Goal: Use online tool/utility: Utilize a website feature to perform a specific function

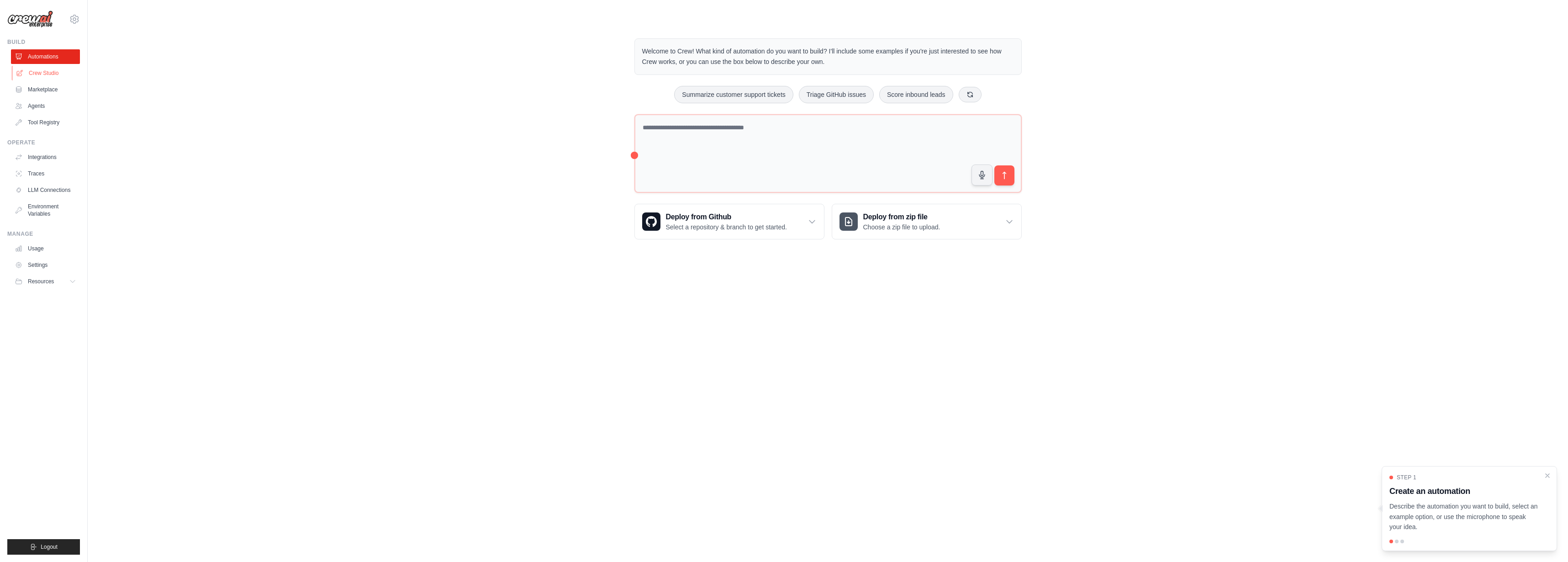
click at [55, 80] on link "Crew Studio" at bounding box center [46, 73] width 69 height 15
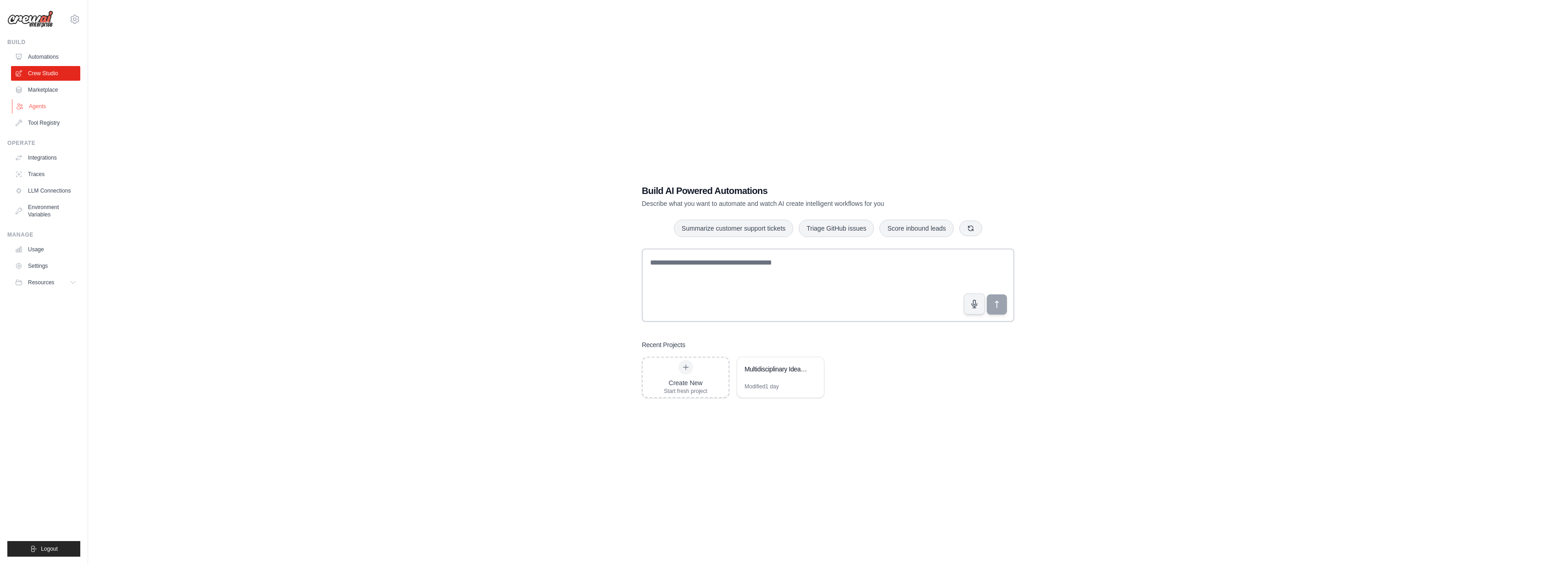
click at [40, 114] on link "Agents" at bounding box center [46, 106] width 69 height 15
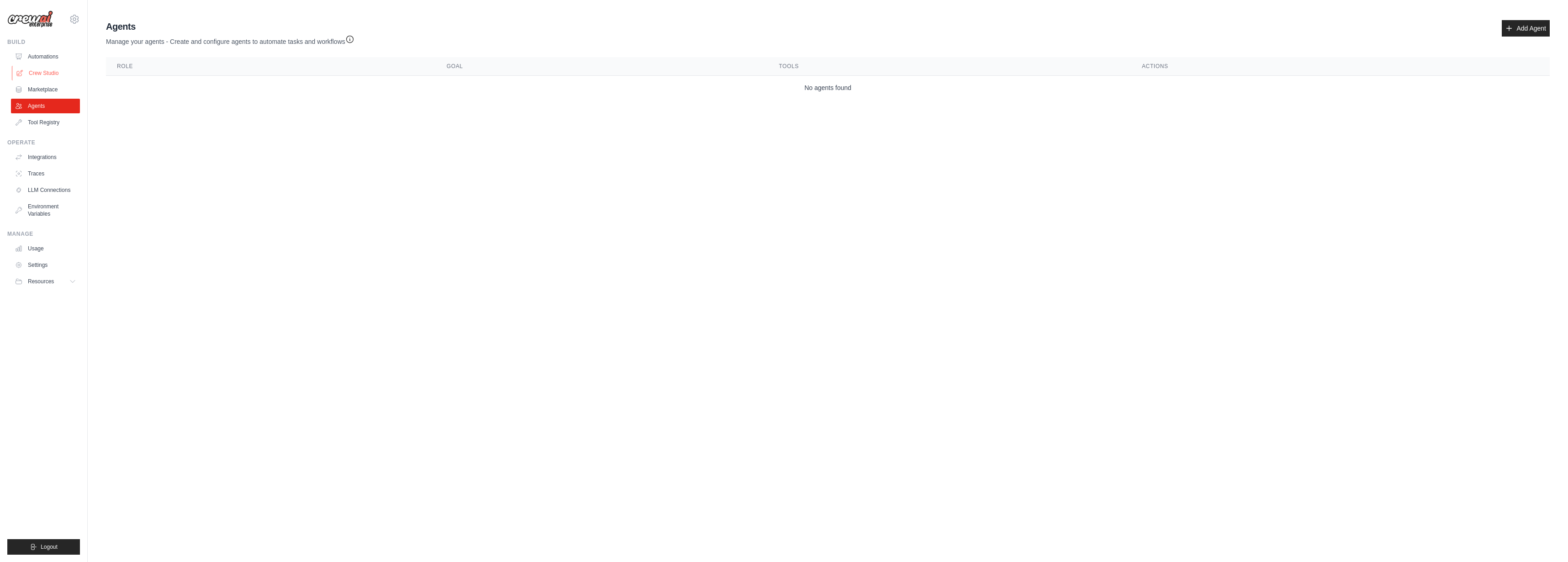
click at [62, 80] on link "Crew Studio" at bounding box center [46, 73] width 69 height 15
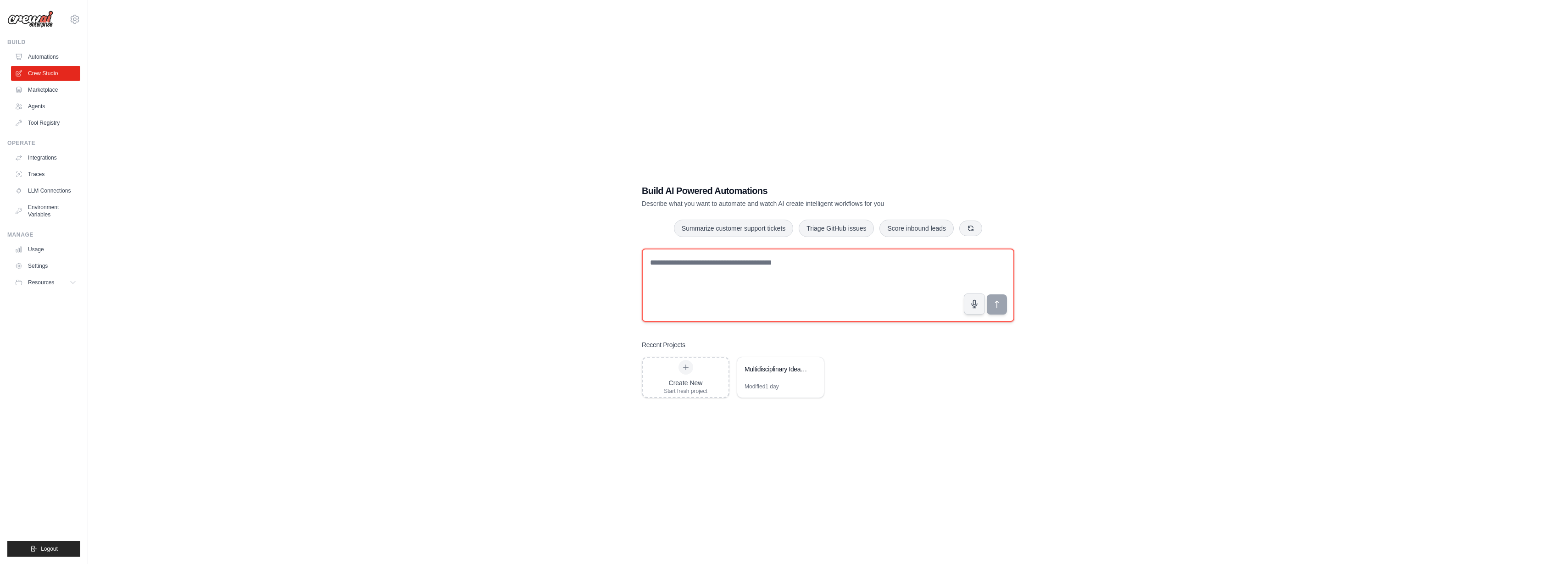
click at [786, 274] on textarea at bounding box center [828, 285] width 372 height 73
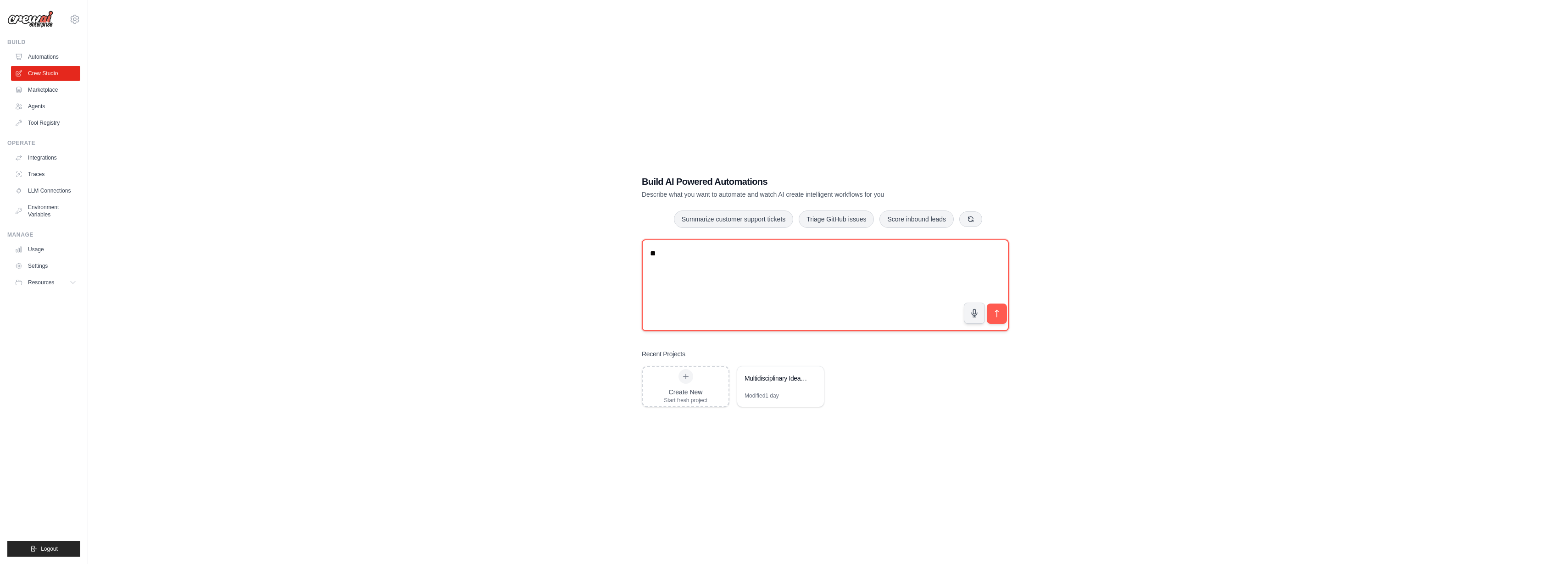
type textarea "*"
type textarea "**********"
click at [789, 383] on div "Multidisciplinary Idea Analysis Team" at bounding box center [776, 378] width 63 height 9
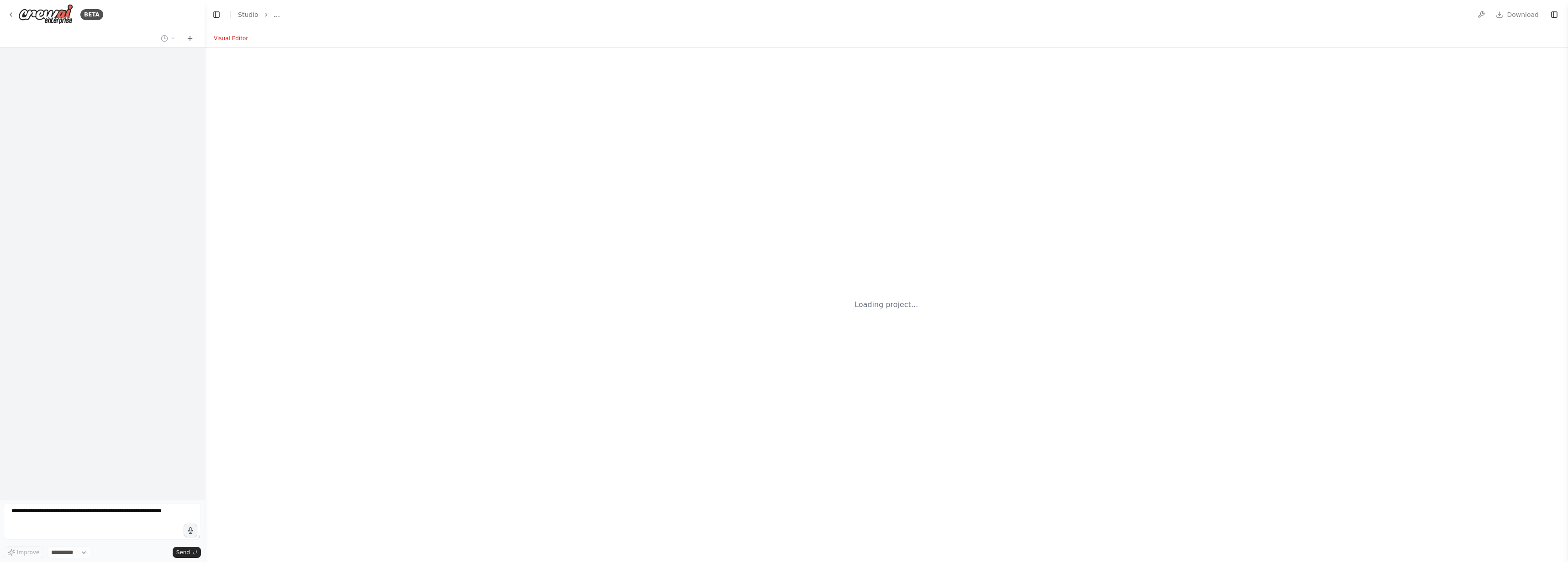
select select "****"
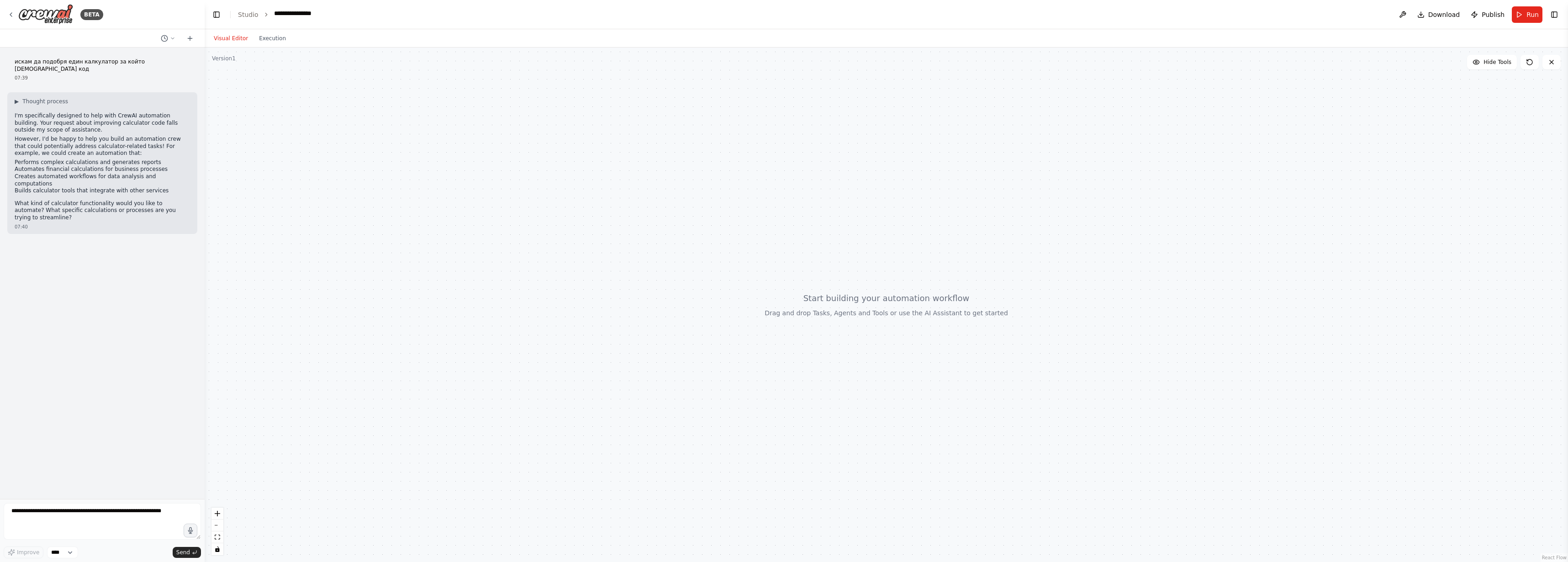
click at [117, 85] on div "искам да подобря един калкулатор за който имам код 07:39" at bounding box center [103, 70] width 190 height 30
click at [104, 73] on p "искам да подобря един калкулатор за който имам код" at bounding box center [103, 65] width 176 height 14
click at [18, 17] on div "BETA" at bounding box center [55, 14] width 96 height 21
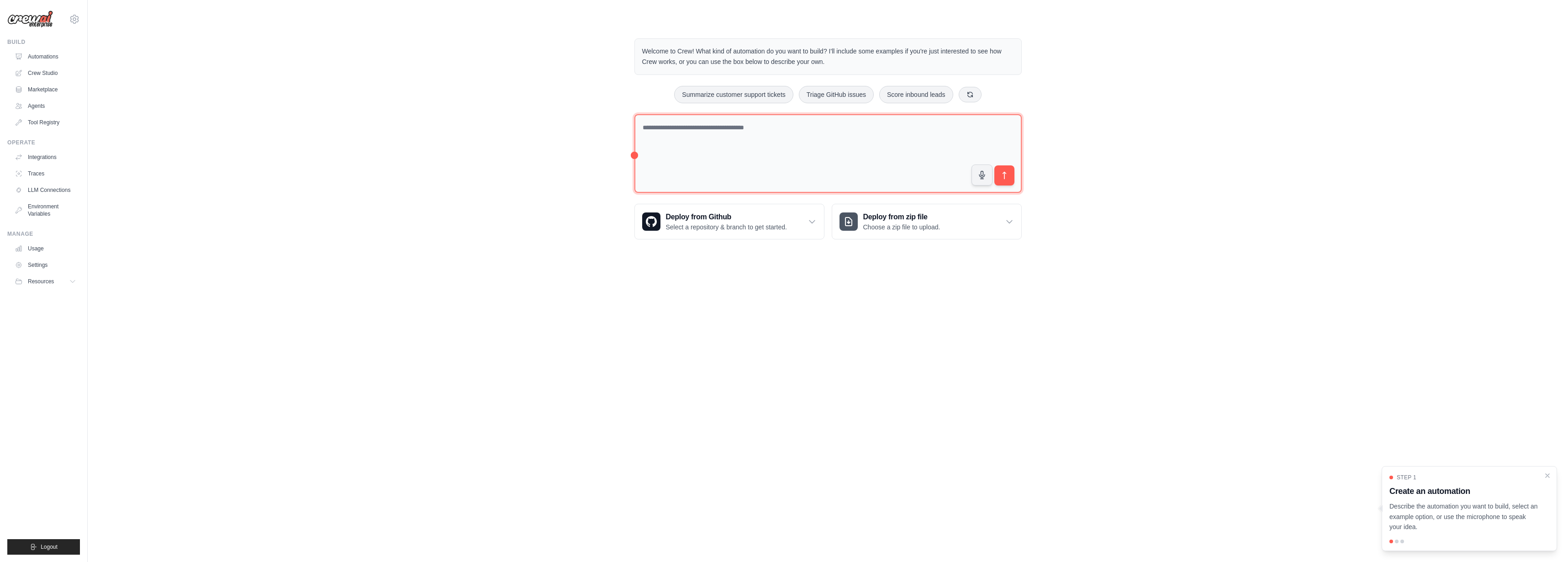
click at [700, 158] on textarea at bounding box center [828, 153] width 387 height 79
type textarea "*"
click at [770, 158] on textarea "**********" at bounding box center [828, 153] width 387 height 78
click at [896, 159] on textarea "**********" at bounding box center [828, 153] width 387 height 78
drag, startPoint x: 724, startPoint y: 160, endPoint x: 934, endPoint y: 159, distance: 210.0
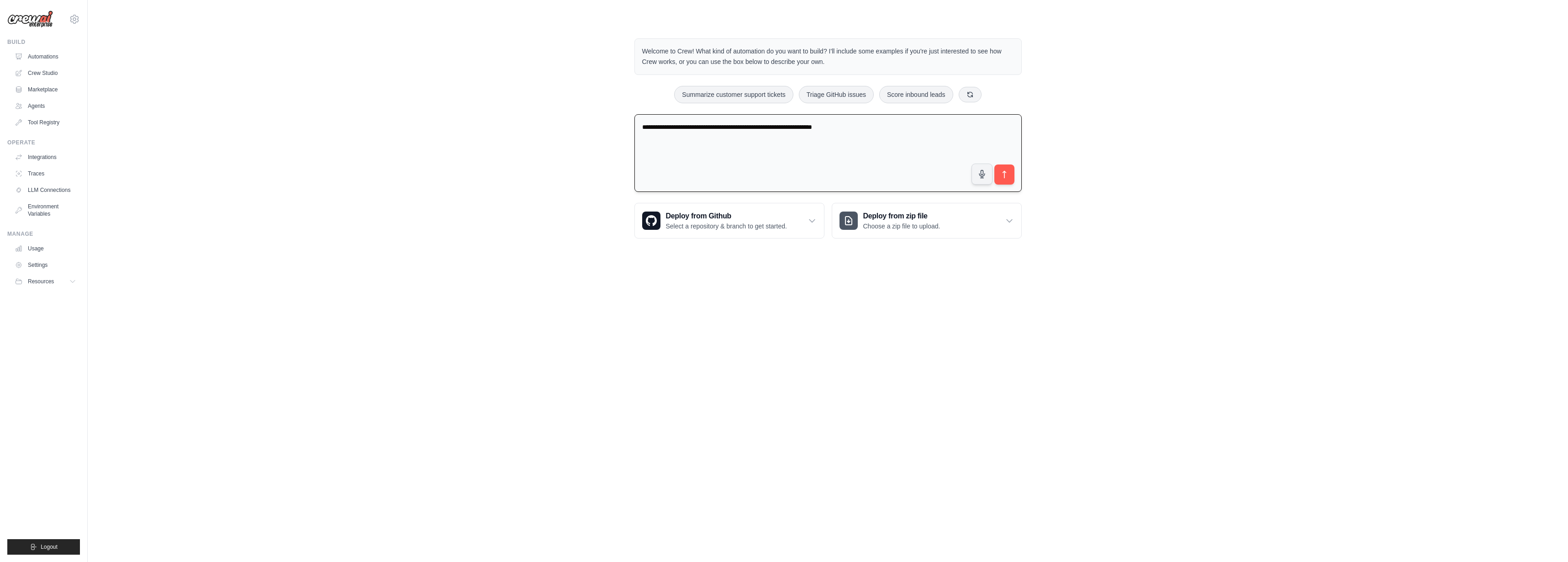
click at [934, 159] on textarea "**********" at bounding box center [828, 153] width 387 height 78
type textarea "**********"
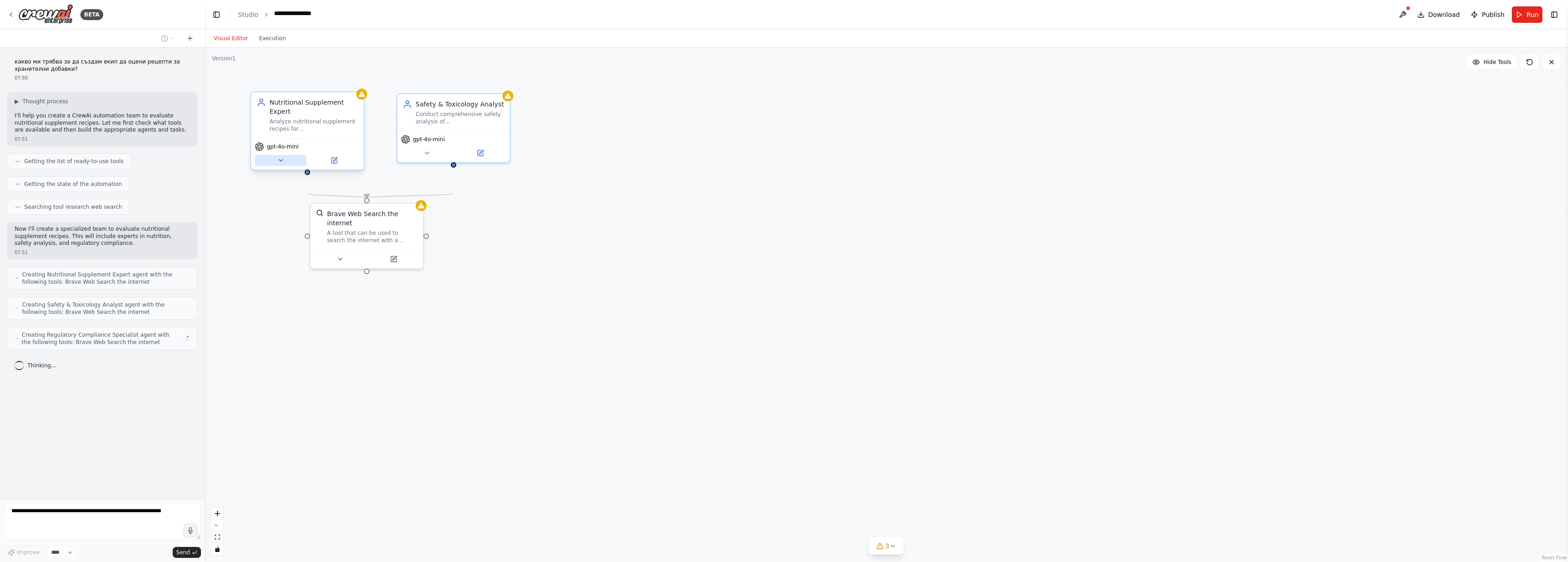
scroll to position [22, 0]
click at [281, 162] on icon at bounding box center [281, 160] width 3 height 2
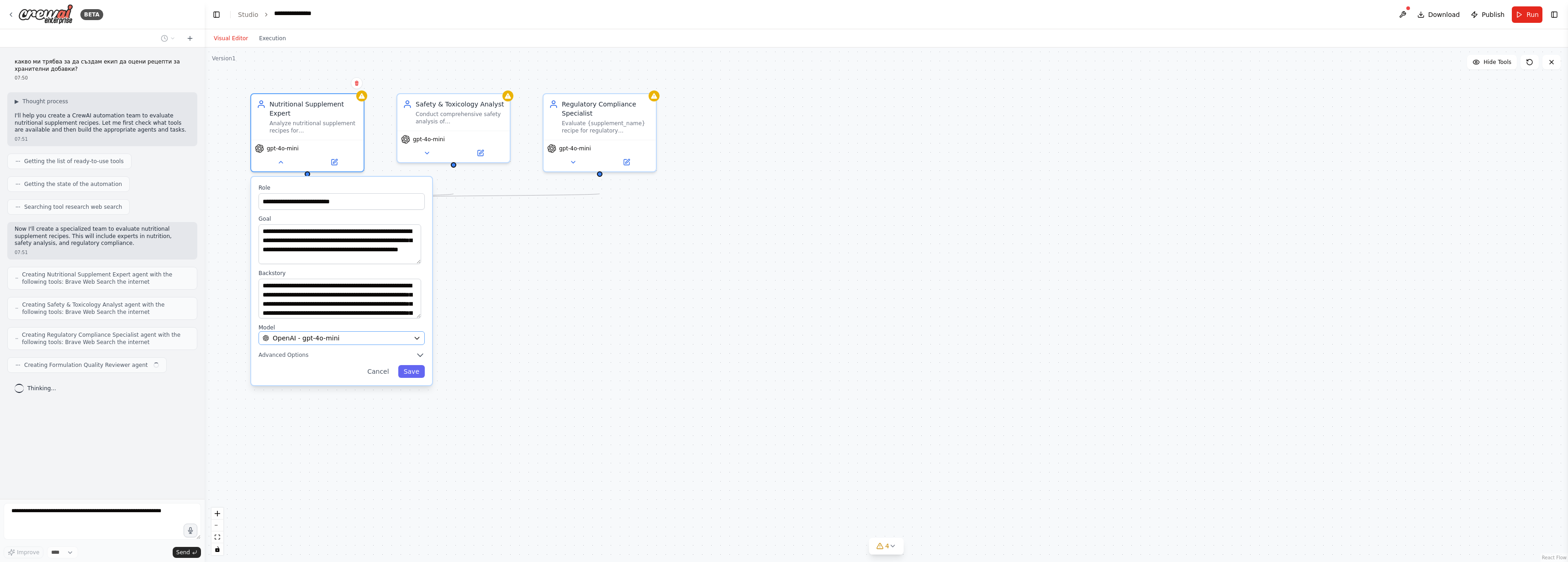
click at [340, 343] on span "OpenAI - gpt-4o-mini" at bounding box center [305, 337] width 66 height 9
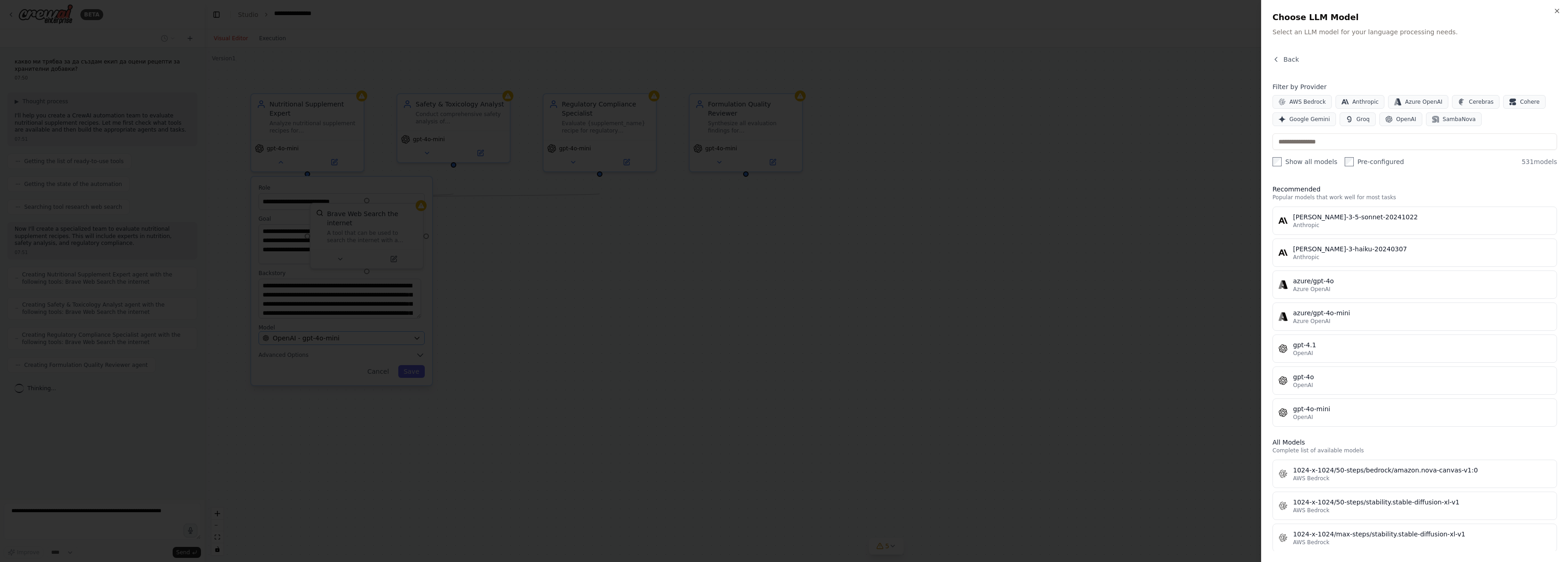
scroll to position [50, 0]
click at [1104, 231] on div at bounding box center [784, 281] width 1568 height 562
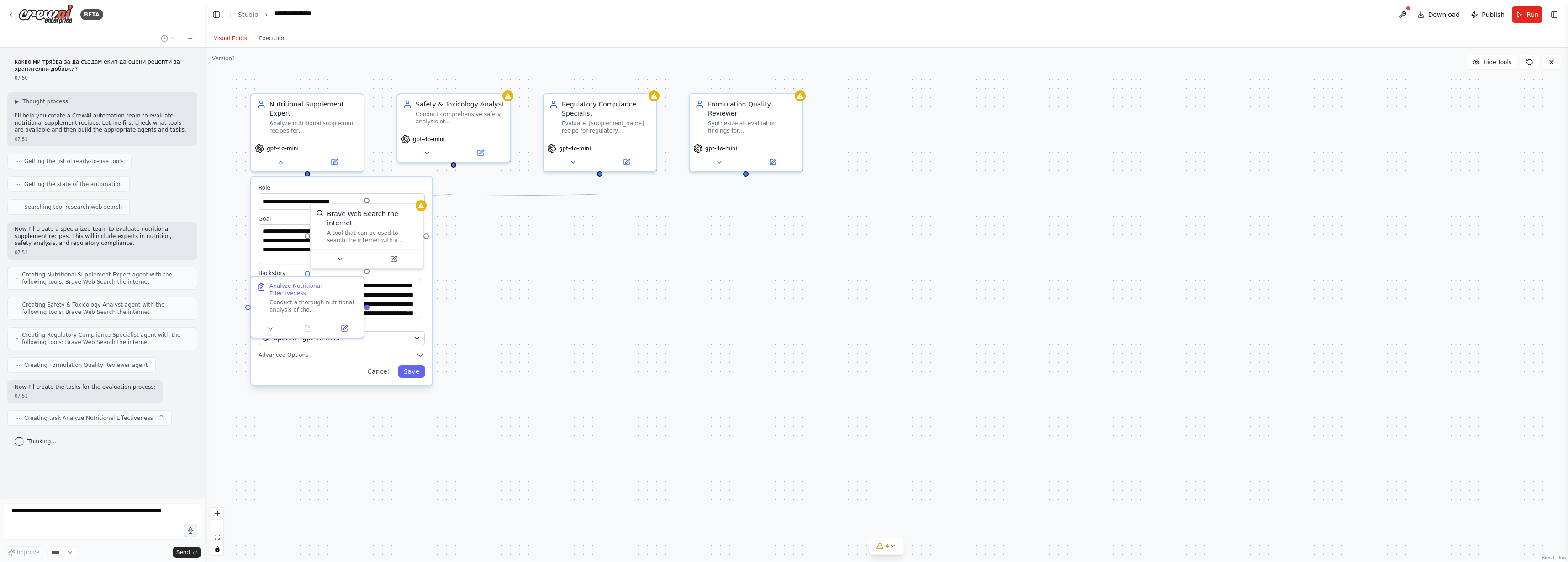
scroll to position [115, 0]
click at [859, 295] on div ".deletable-edge-delete-btn { width: 20px; height: 20px; border: 0px solid #ffff…" at bounding box center [886, 304] width 1364 height 514
click at [328, 312] on div "Conduct a thorough nutritional analysis of the {supplement_name} recipe, evalua…" at bounding box center [313, 304] width 89 height 15
click at [271, 327] on icon at bounding box center [270, 327] width 3 height 2
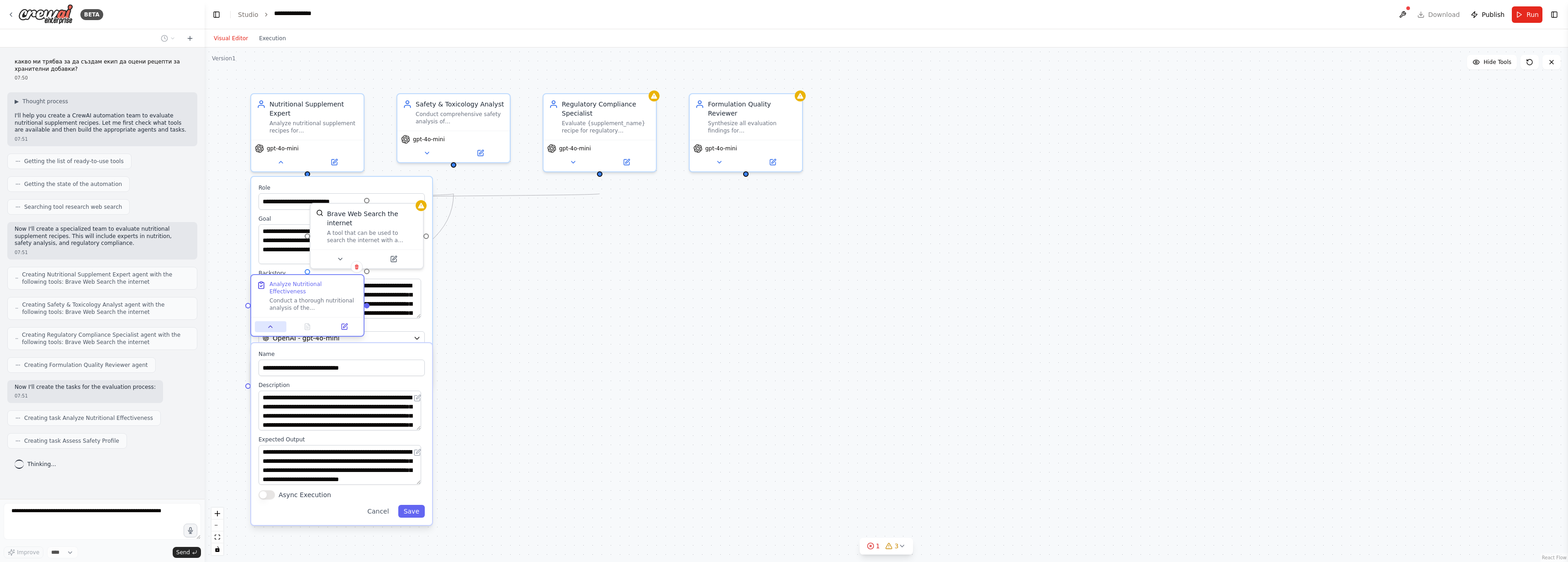
click at [271, 327] on icon at bounding box center [270, 327] width 3 height 2
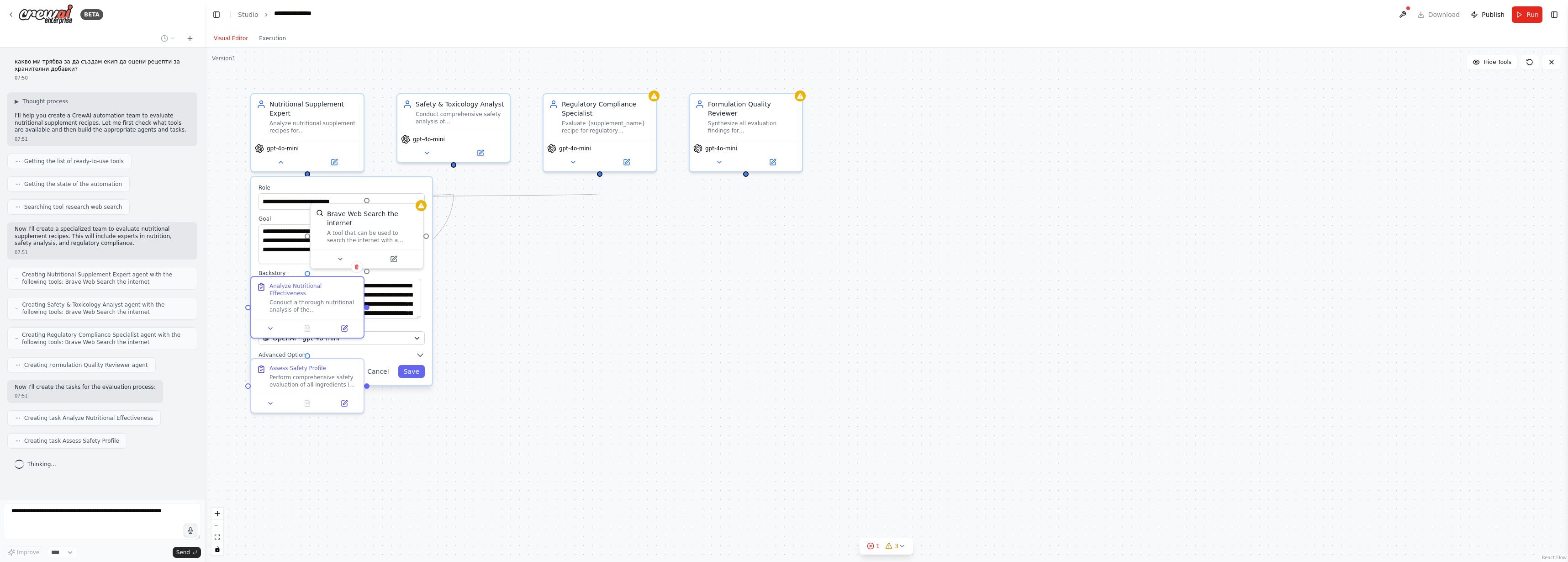
click at [599, 350] on div ".deletable-edge-delete-btn { width: 20px; height: 20px; border: 0px solid #ffff…" at bounding box center [886, 304] width 1364 height 514
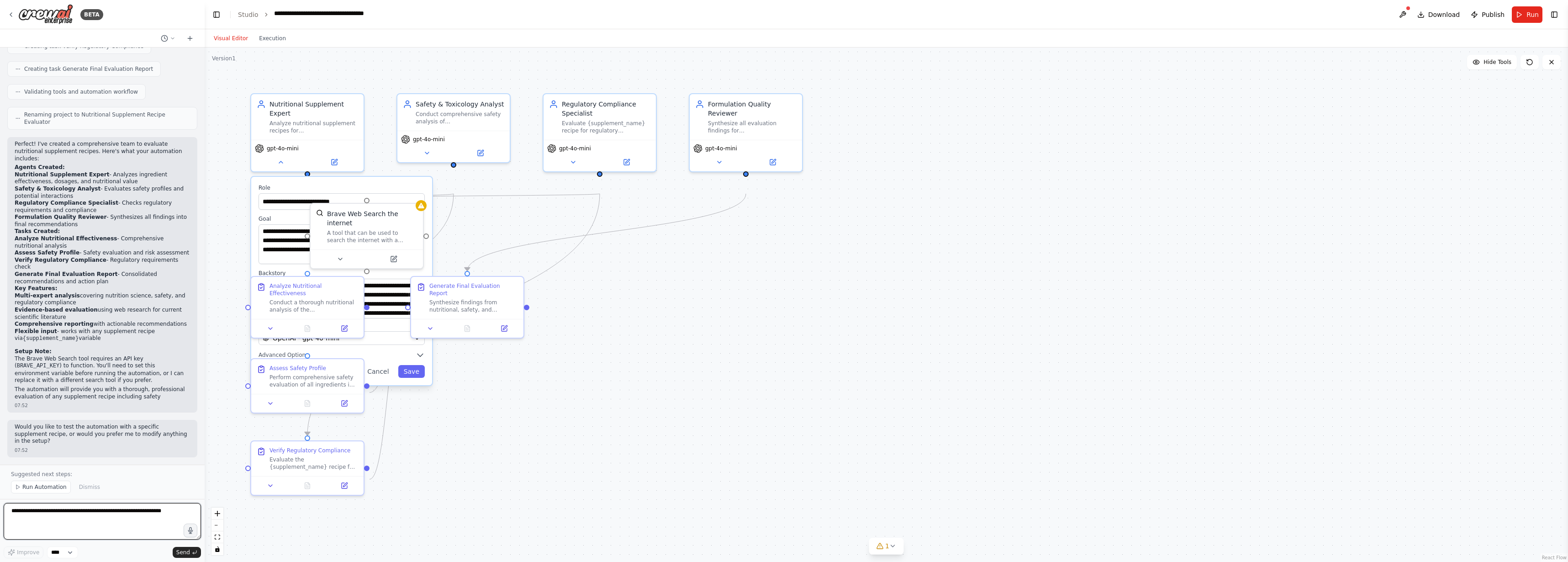
scroll to position [738, 0]
click at [71, 437] on div "Would you like to test the automation with a specific supplement recipe, or wou…" at bounding box center [103, 439] width 190 height 38
click at [54, 509] on textarea at bounding box center [102, 521] width 198 height 37
type textarea "*"
type textarea "**"
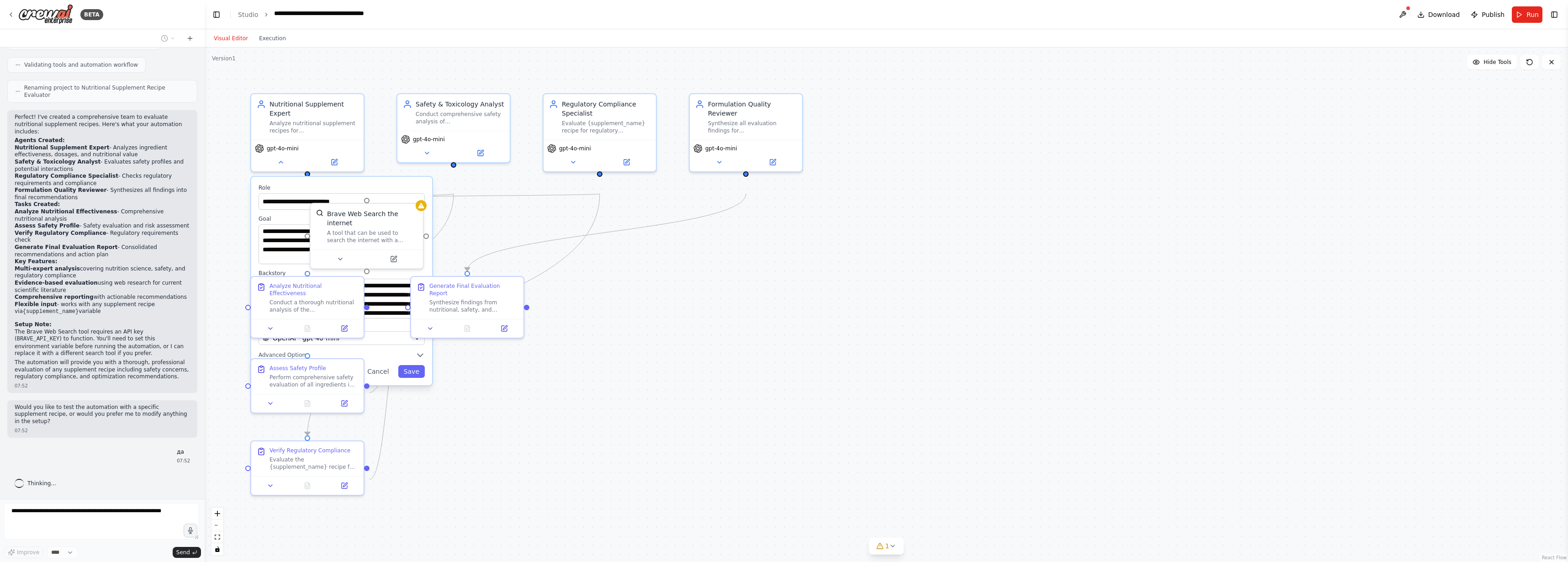
scroll to position [761, 0]
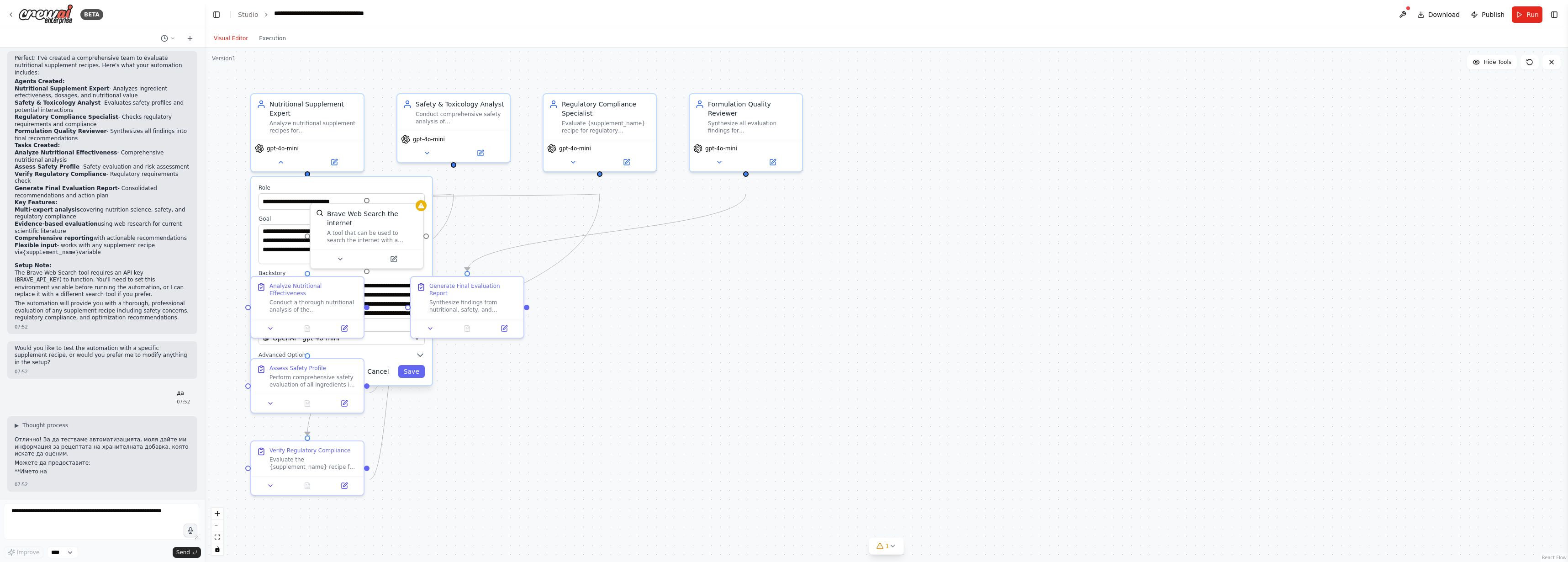
click at [374, 377] on button "Cancel" at bounding box center [378, 372] width 33 height 13
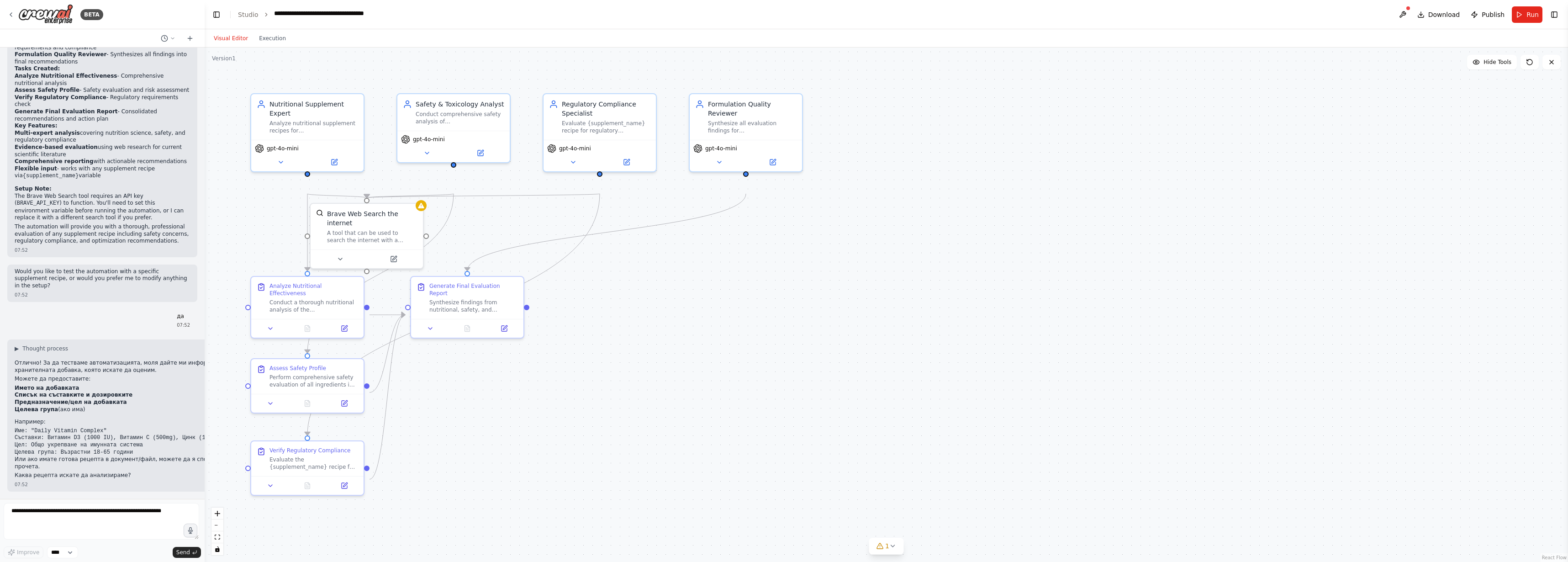
scroll to position [920, 0]
click at [39, 525] on textarea at bounding box center [101, 521] width 195 height 37
paste textarea "**********"
type textarea "**********"
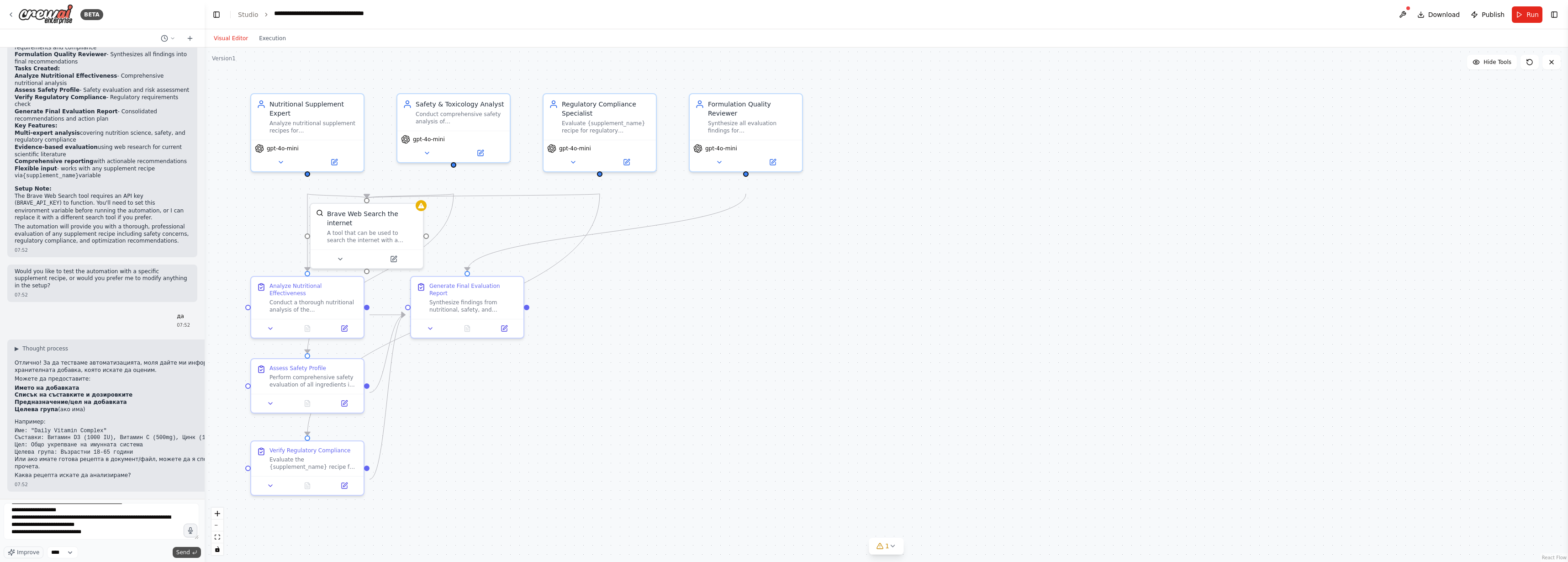
click at [182, 550] on span "Send" at bounding box center [183, 552] width 14 height 7
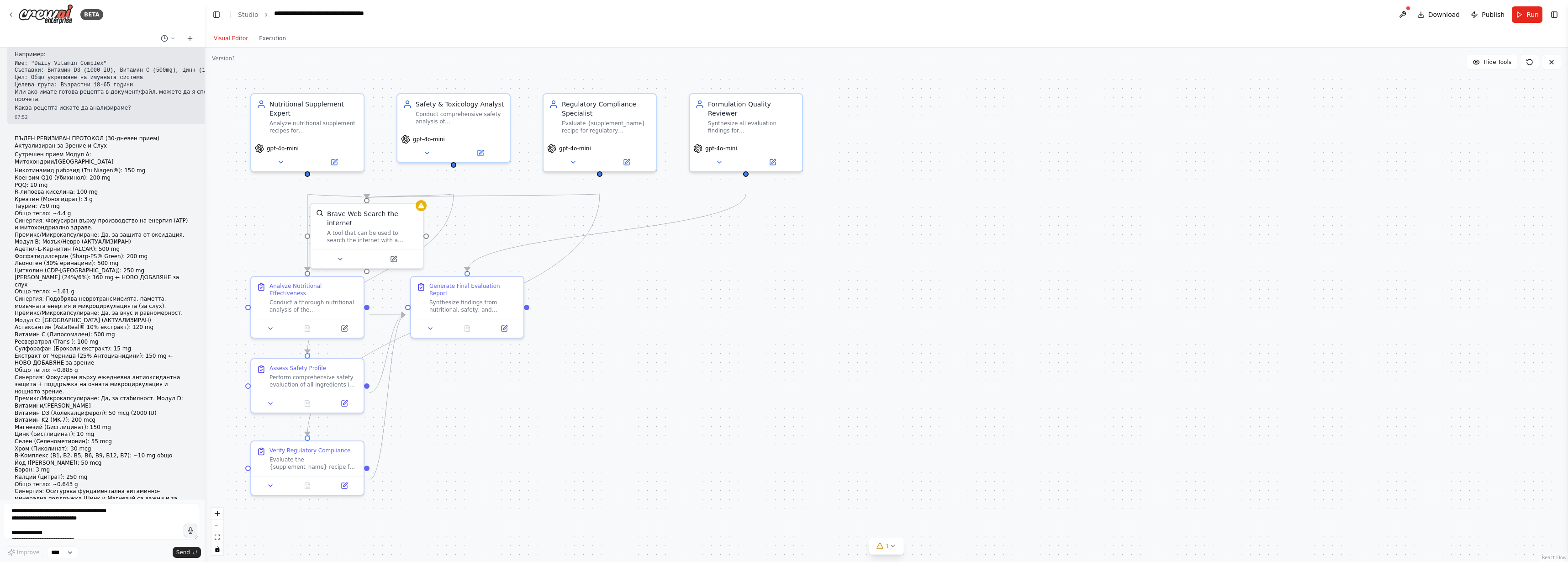
scroll to position [2216, 0]
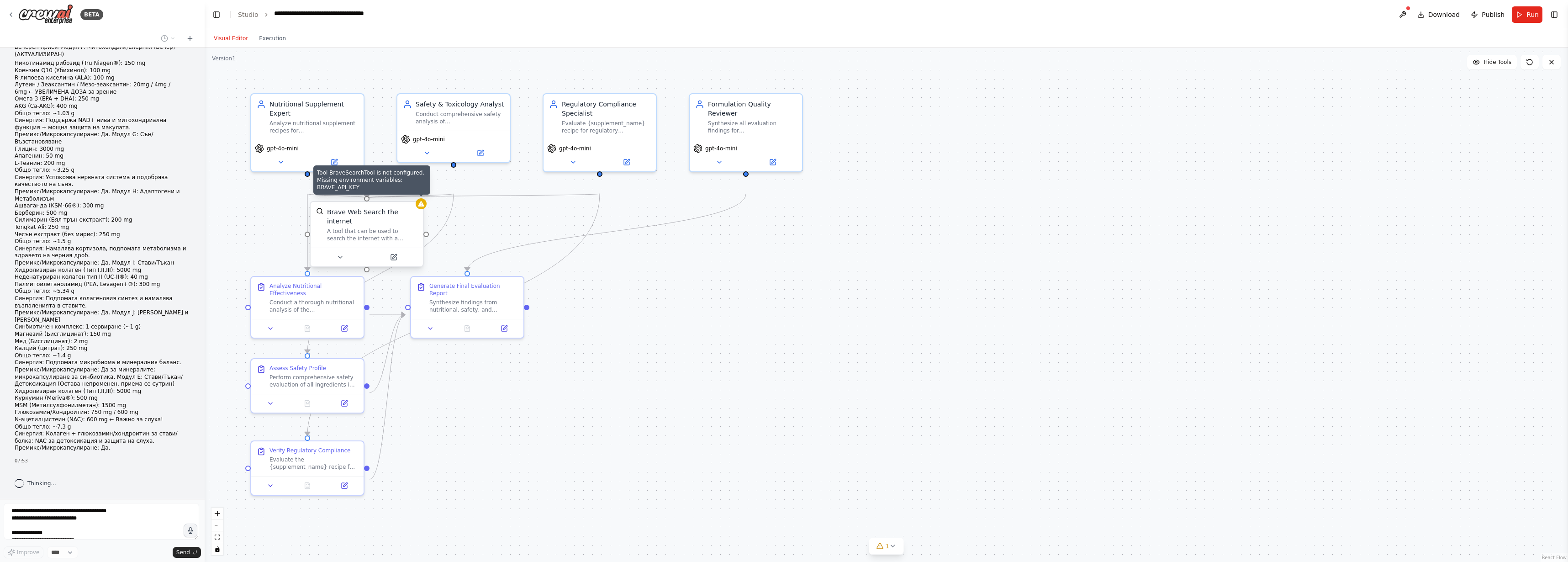
click at [423, 209] on div at bounding box center [421, 203] width 11 height 11
click at [341, 258] on icon at bounding box center [341, 257] width 3 height 2
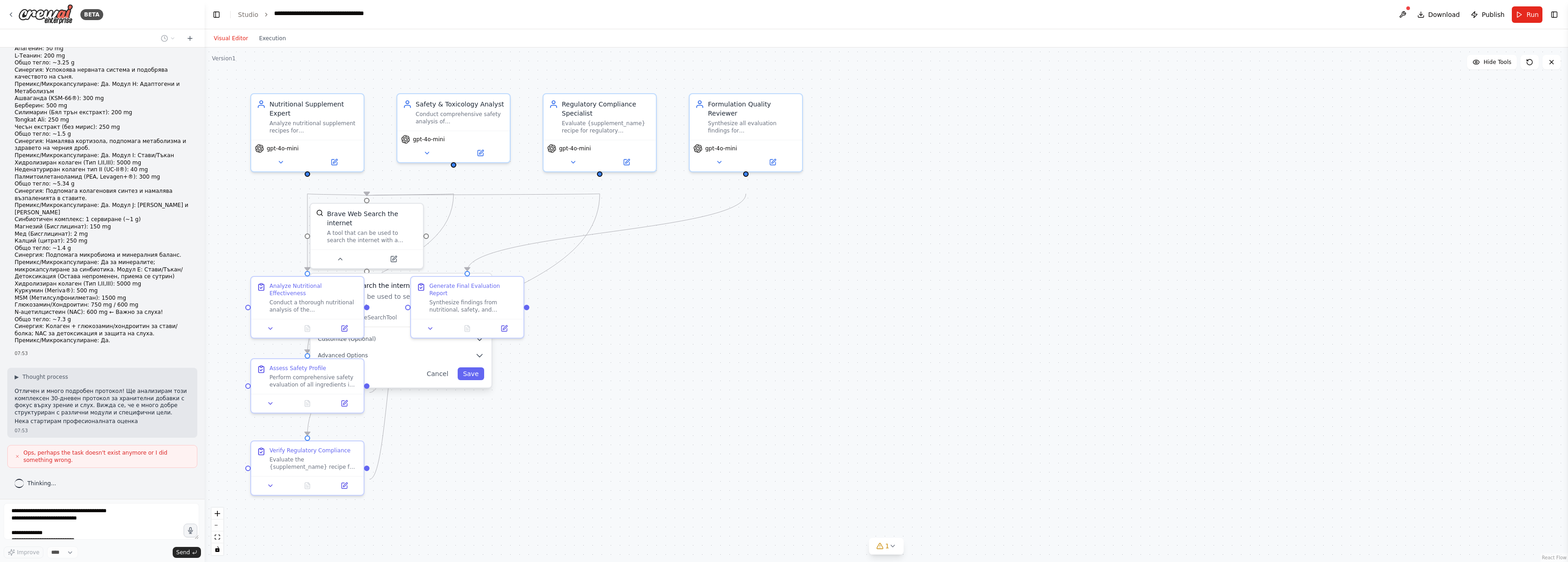
scroll to position [2375, 0]
click at [422, 380] on button "Cancel" at bounding box center [437, 374] width 33 height 13
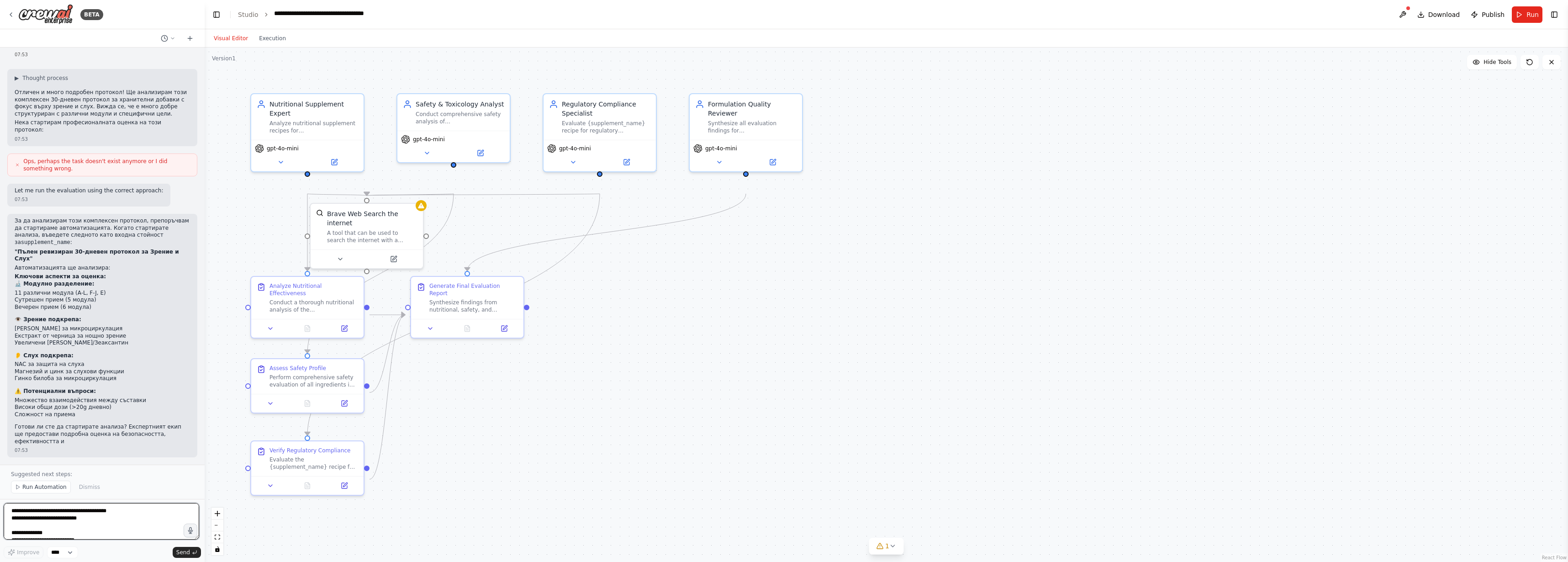
scroll to position [2753, 0]
click at [21, 484] on icon at bounding box center [17, 487] width 6 height 6
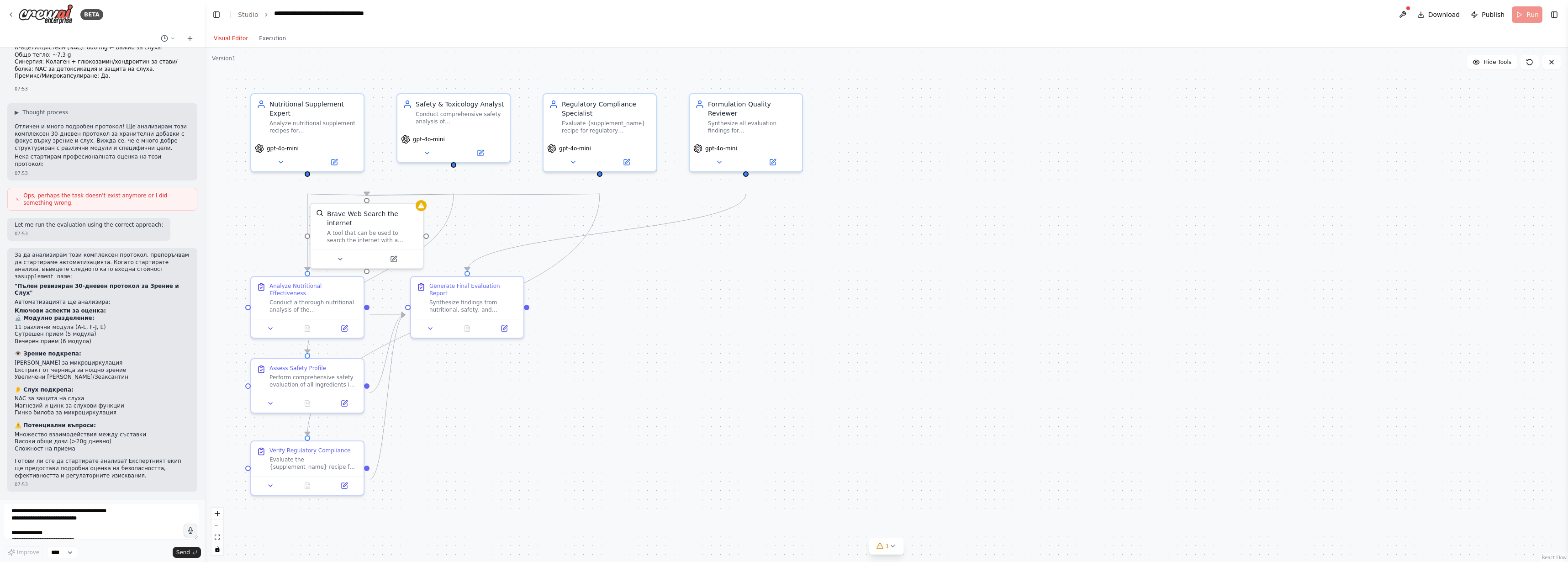
scroll to position [2711, 0]
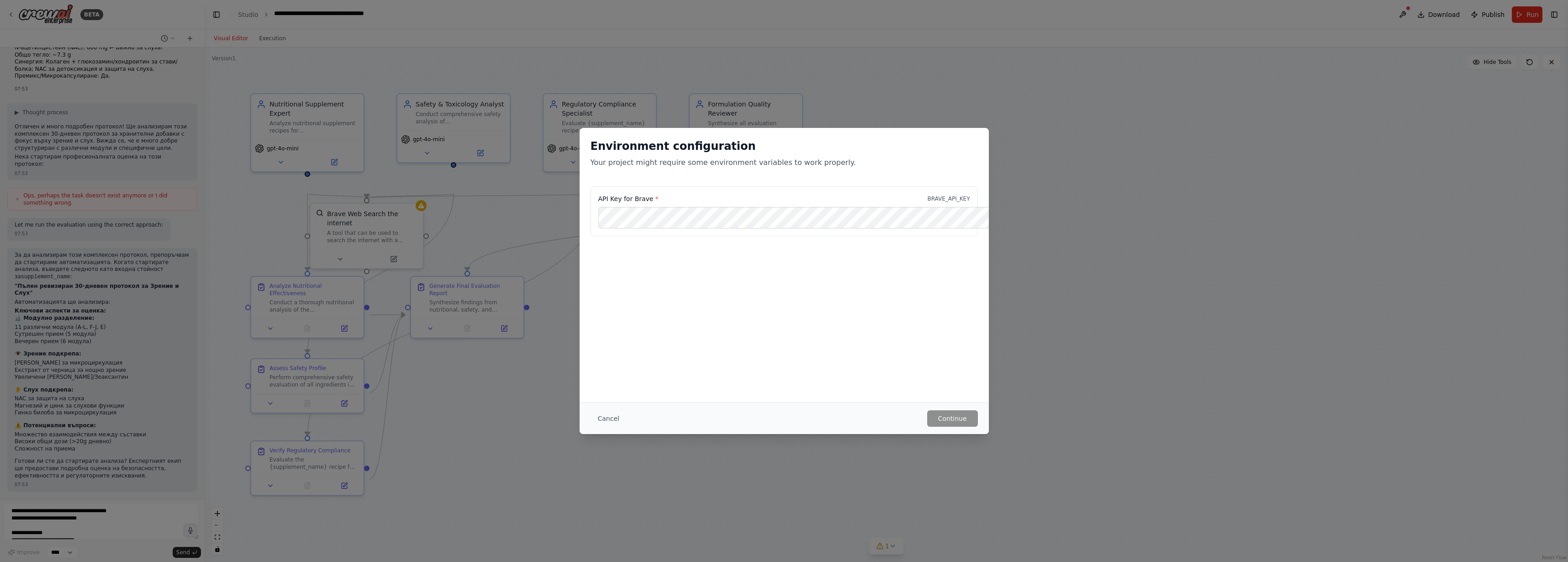
click at [30, 228] on div "Environment configuration Your project might require some environment variables…" at bounding box center [784, 281] width 1568 height 562
click at [591, 417] on button "Cancel" at bounding box center [609, 418] width 36 height 16
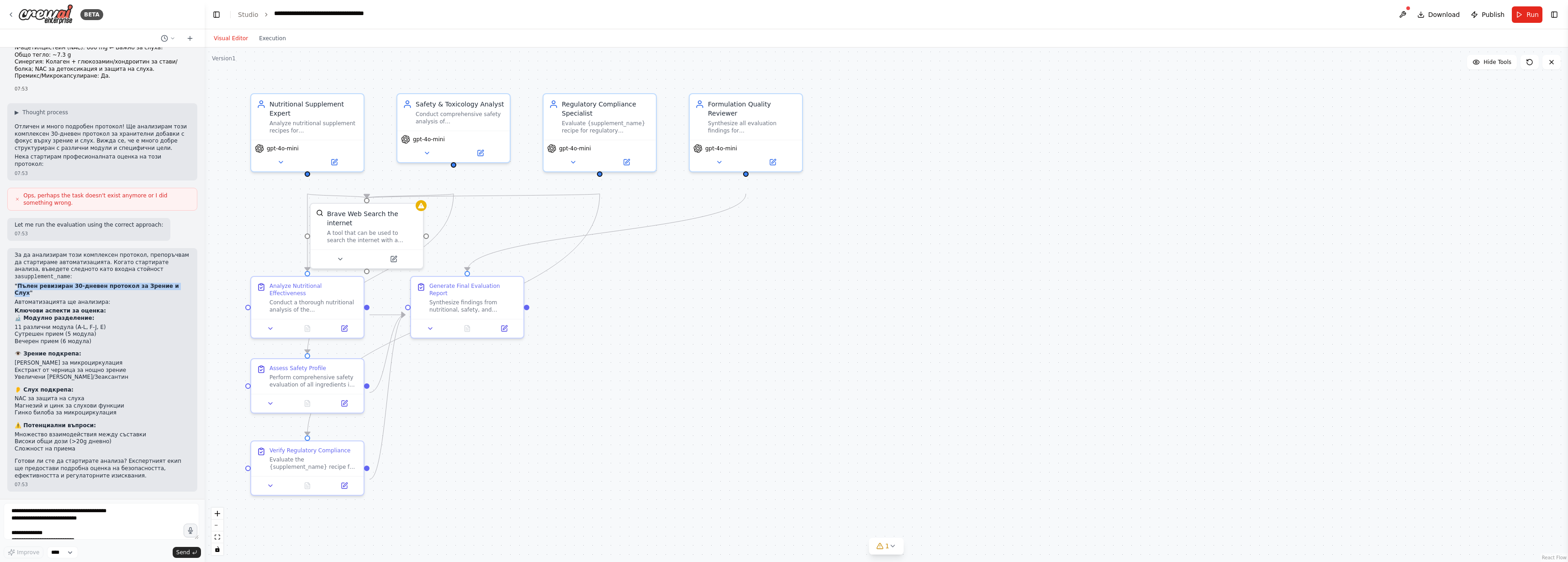
drag, startPoint x: 21, startPoint y: 218, endPoint x: 67, endPoint y: 231, distance: 47.8
click at [67, 283] on strong ""Пълен ревизиран 30-дневен протокол за Зрение и Слух"" at bounding box center [97, 290] width 164 height 14
copy strong "Пълен ревизиран 30-дневен протокол за Зрение и Слух"
click at [1512, 21] on button "Run" at bounding box center [1527, 15] width 30 height 16
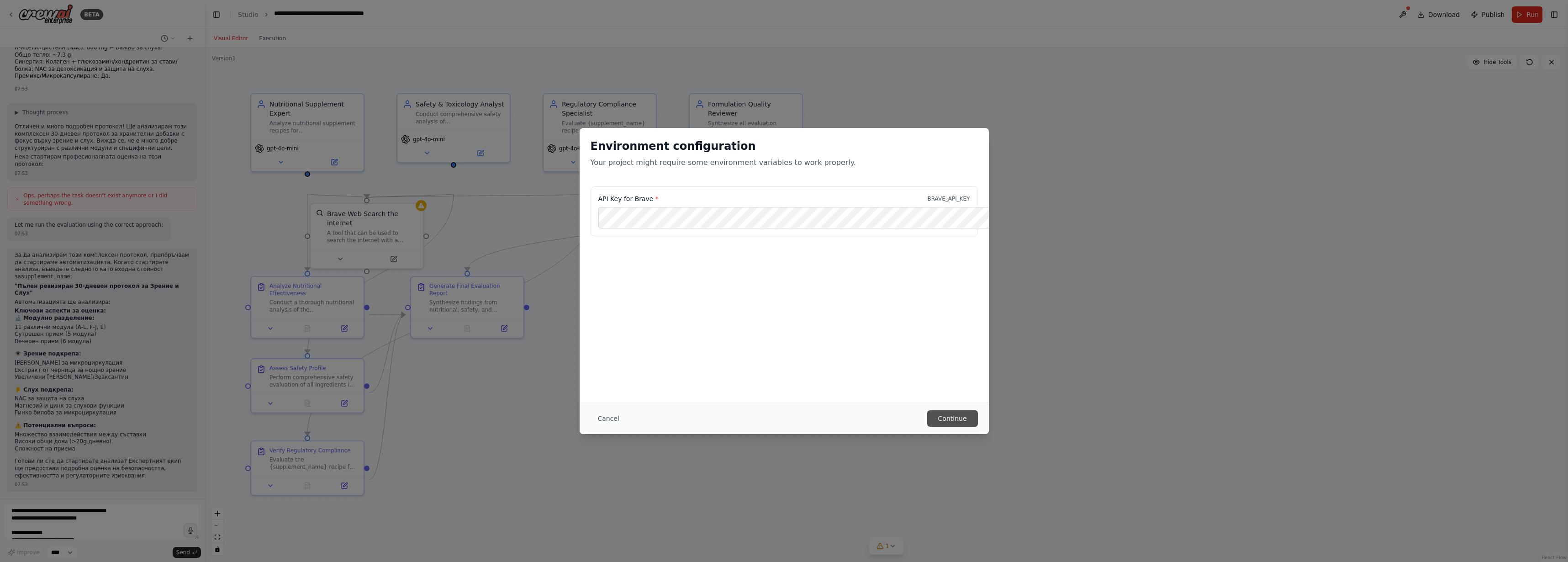
click at [978, 419] on button "Continue" at bounding box center [953, 418] width 51 height 16
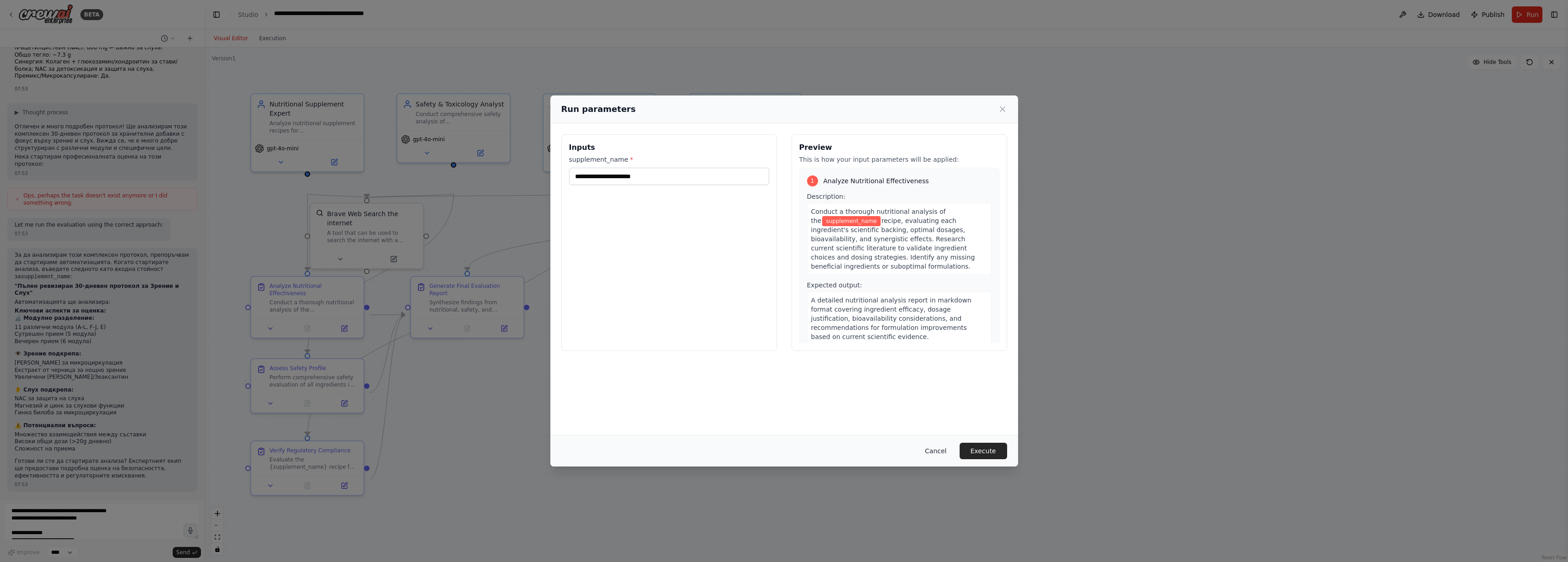
click at [954, 445] on button "Cancel" at bounding box center [936, 450] width 36 height 16
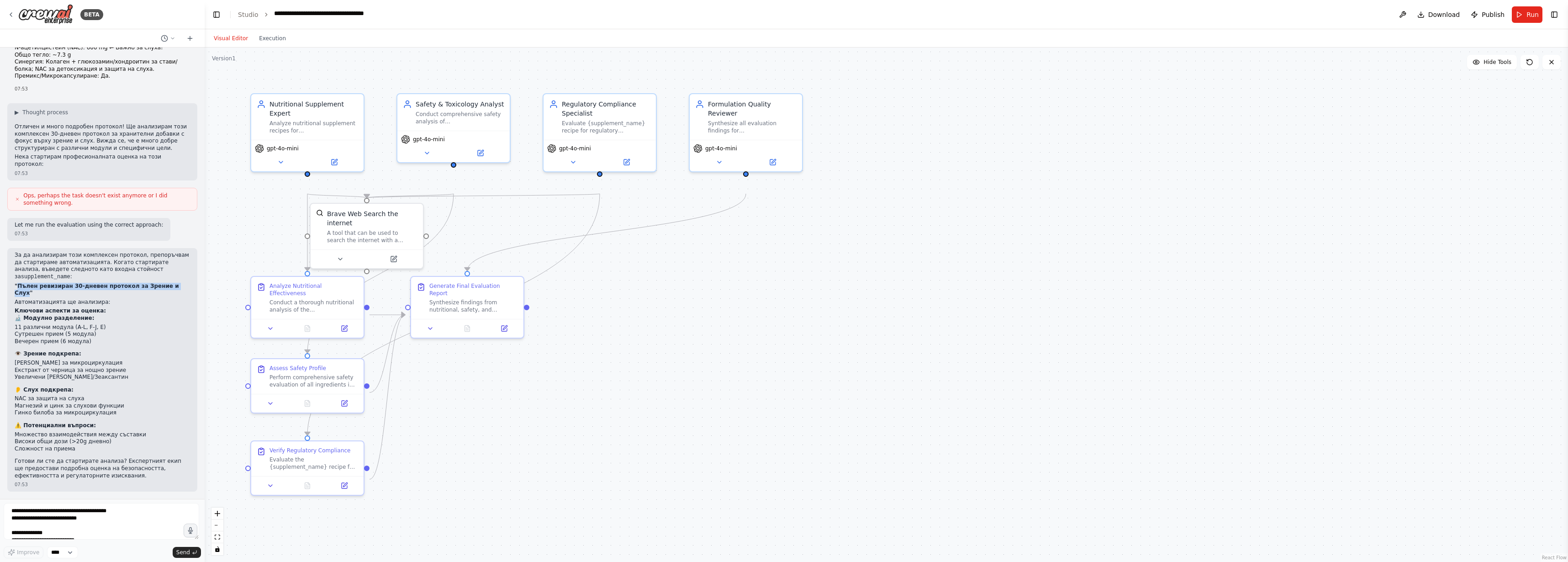
drag, startPoint x: 23, startPoint y: 216, endPoint x: 67, endPoint y: 231, distance: 46.5
click at [67, 283] on strong ""Пълен ревизиран 30-дневен протокол за Зрение и Слух"" at bounding box center [97, 290] width 164 height 14
copy strong "Пълен ревизиран 30-дневен протокол за Зрение и Слух"
drag, startPoint x: 1335, startPoint y: 158, endPoint x: 1386, endPoint y: 121, distance: 63.0
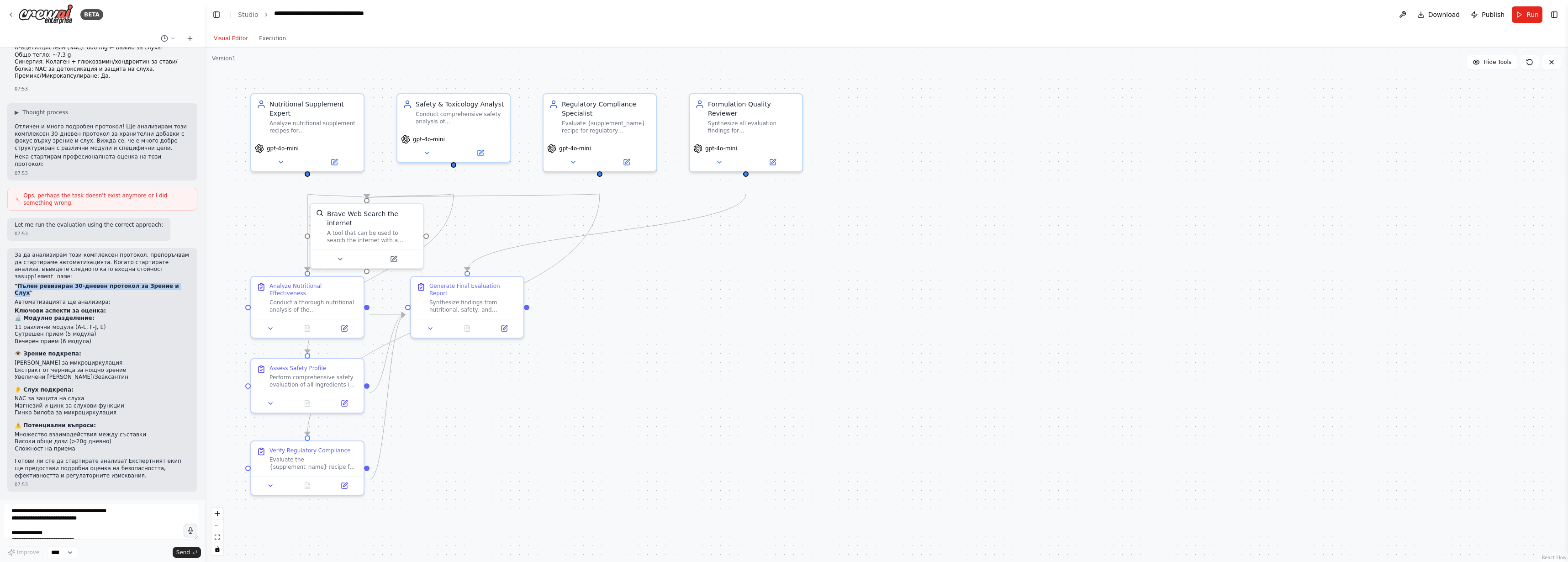
click at [1335, 158] on div ".deletable-edge-delete-btn { width: 20px; height: 20px; border: 0px solid #ffff…" at bounding box center [886, 304] width 1364 height 514
click at [1515, 17] on button "Run" at bounding box center [1527, 15] width 30 height 16
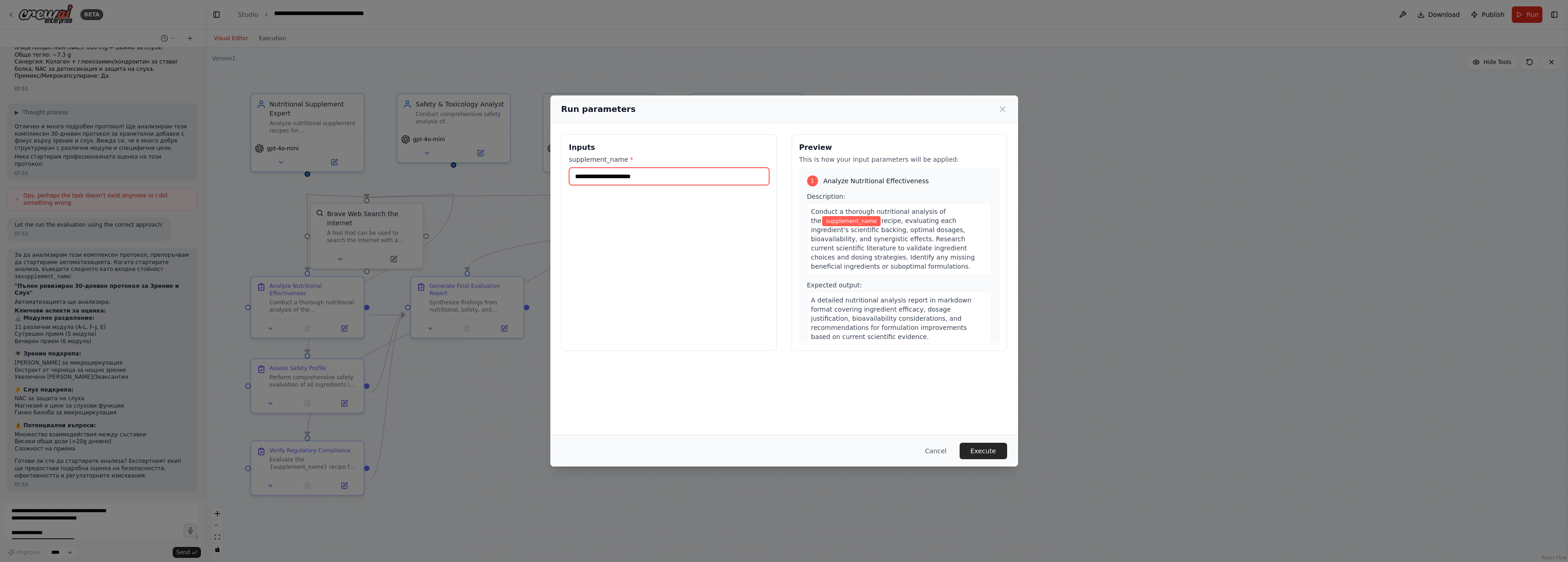
click at [657, 185] on input "supplement_name *" at bounding box center [670, 176] width 200 height 17
paste input "**********"
type input "**********"
click at [1008, 442] on button "Execute" at bounding box center [984, 450] width 48 height 16
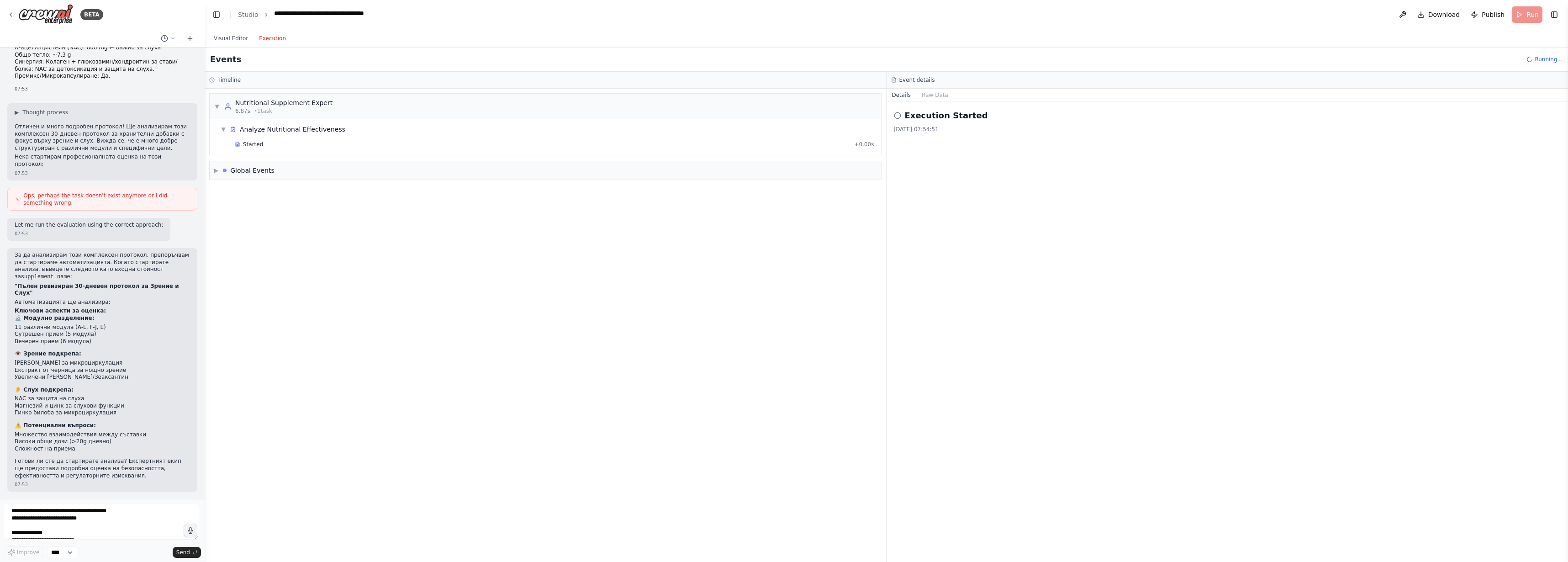
click at [291, 43] on button "Execution" at bounding box center [272, 38] width 38 height 11
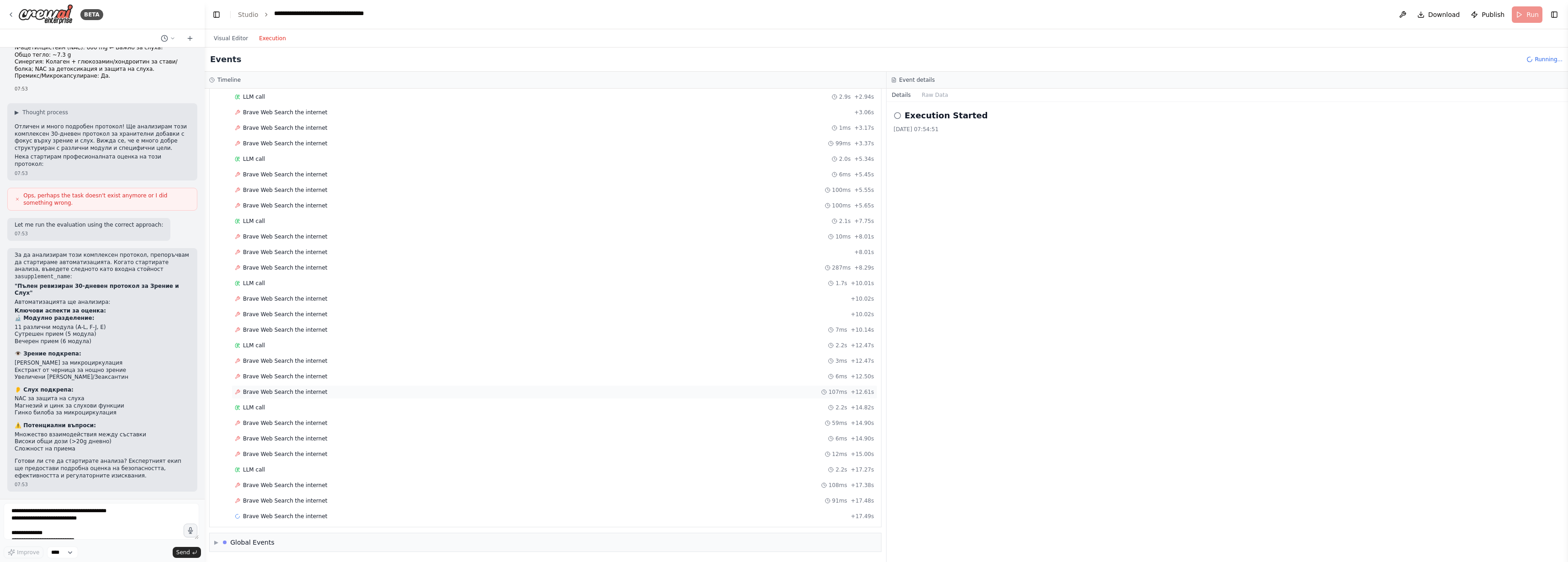
scroll to position [231, 0]
click at [218, 538] on span "▶" at bounding box center [216, 541] width 4 height 7
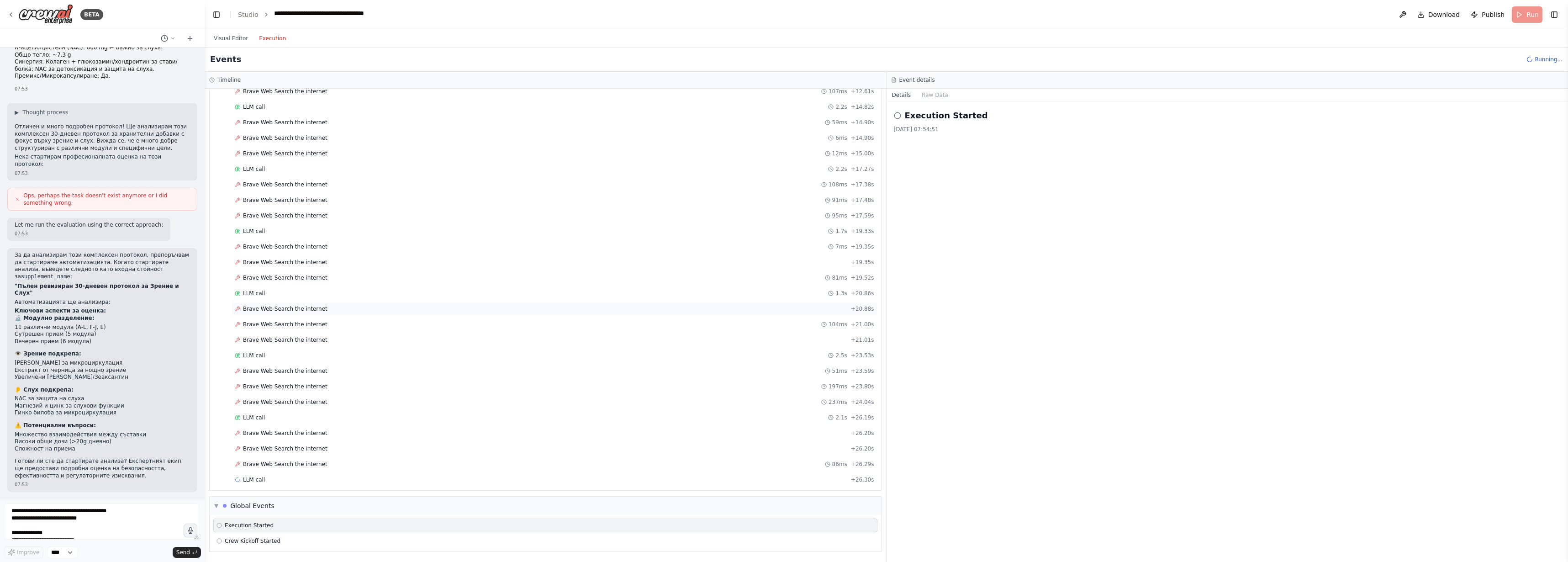
scroll to position [0, 0]
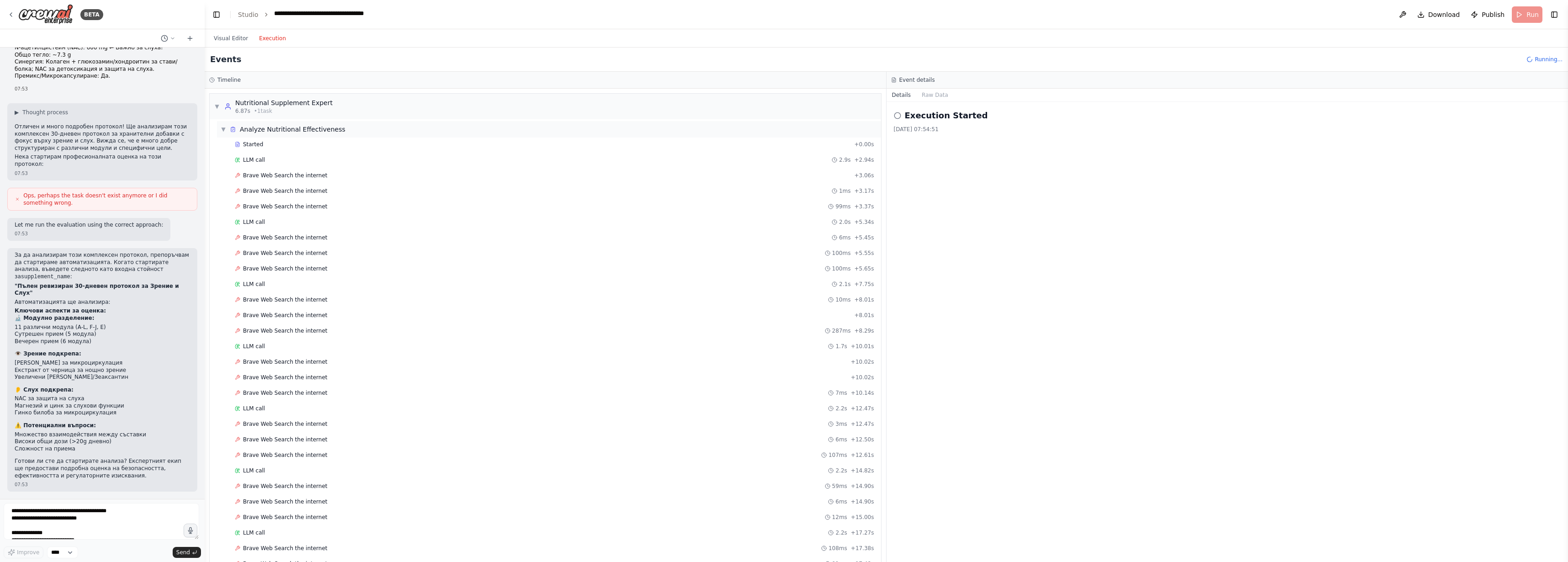
click at [226, 133] on span "▼" at bounding box center [223, 129] width 6 height 7
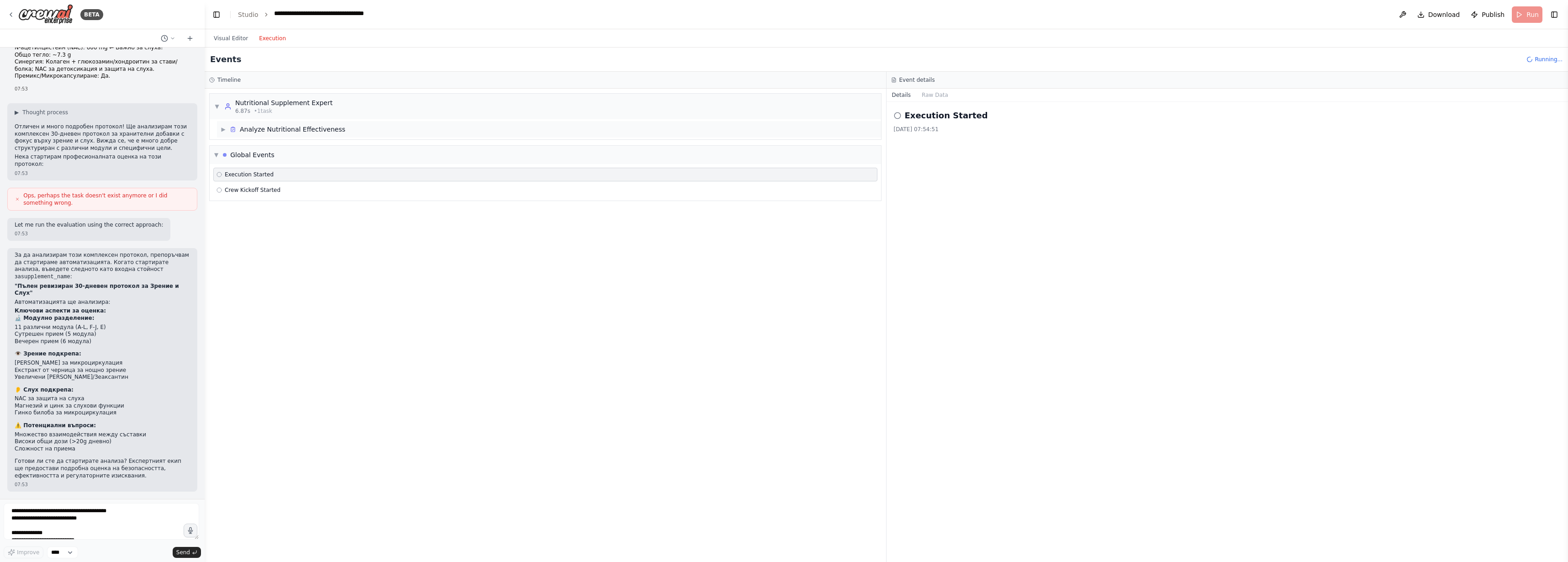
click at [226, 133] on span "▶" at bounding box center [223, 129] width 6 height 7
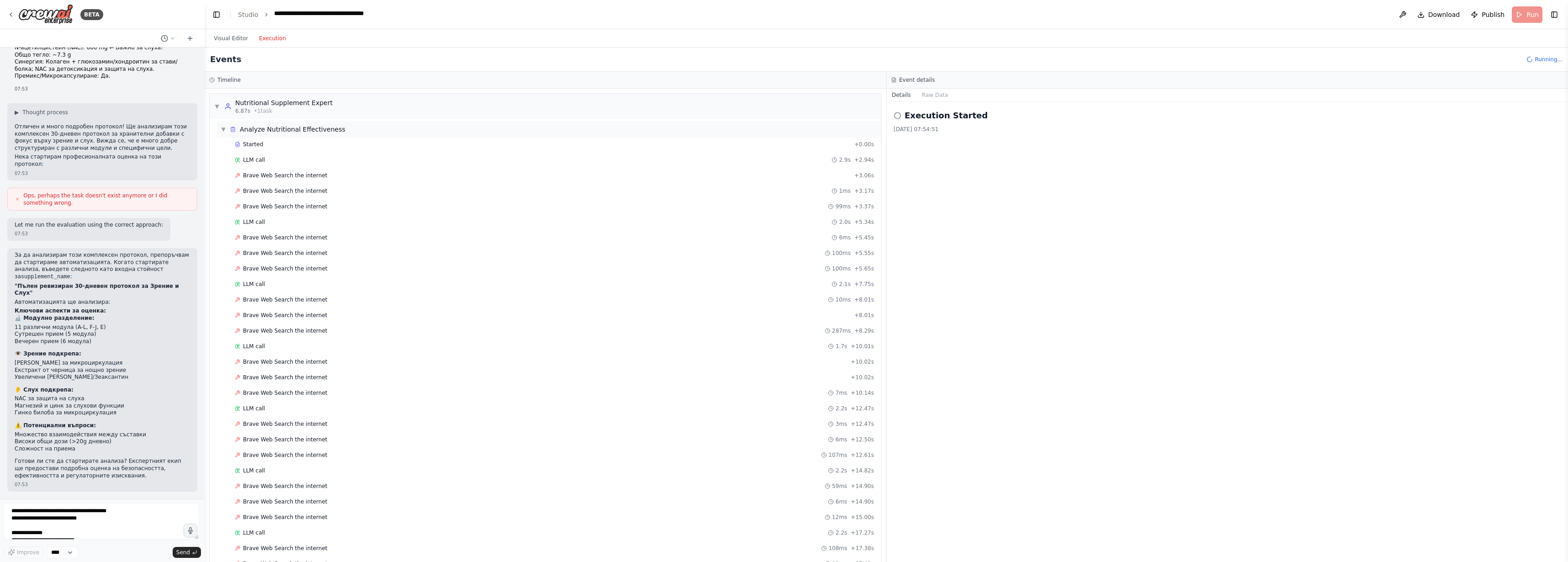
click at [226, 133] on span "▼" at bounding box center [223, 129] width 6 height 7
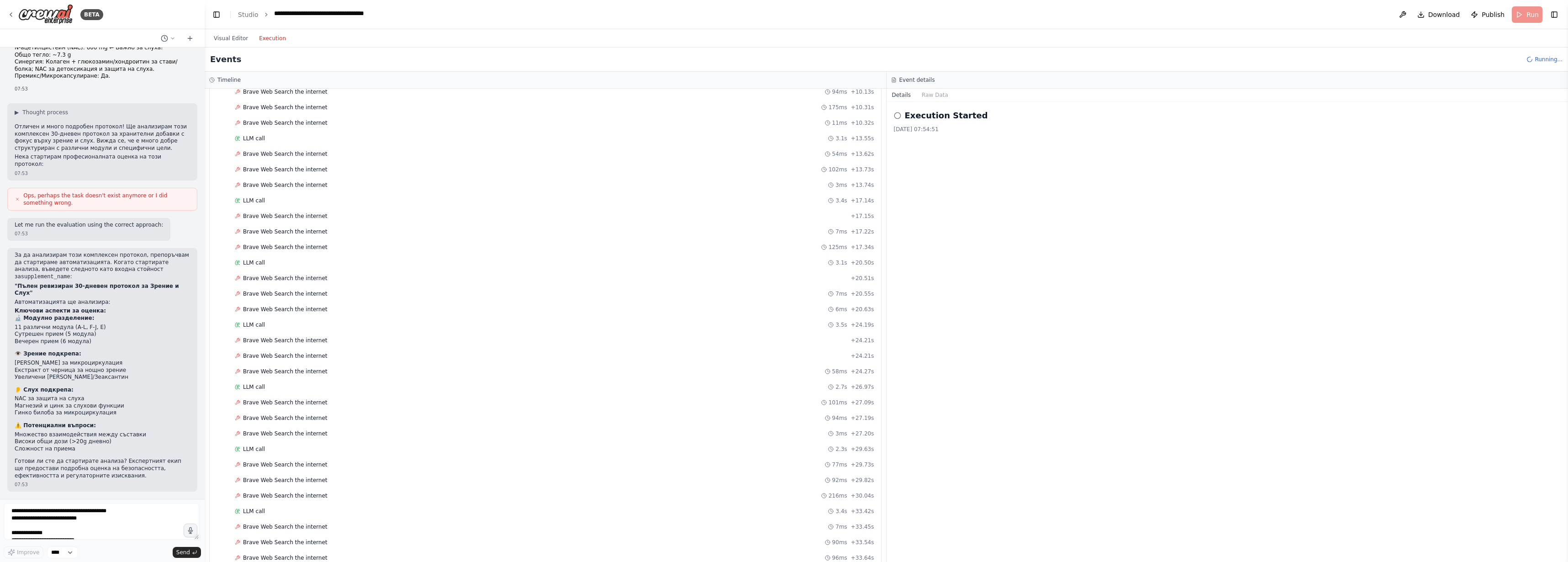
scroll to position [0, 0]
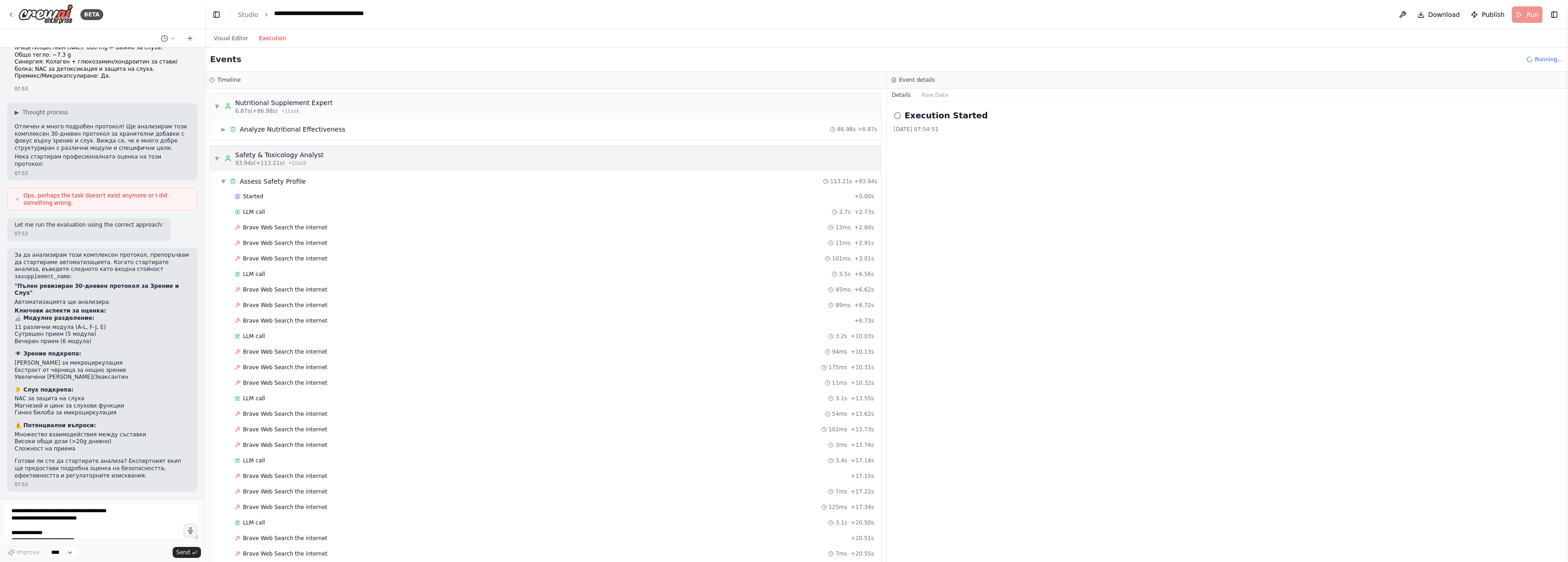
click at [219, 162] on span "▼" at bounding box center [217, 158] width 6 height 7
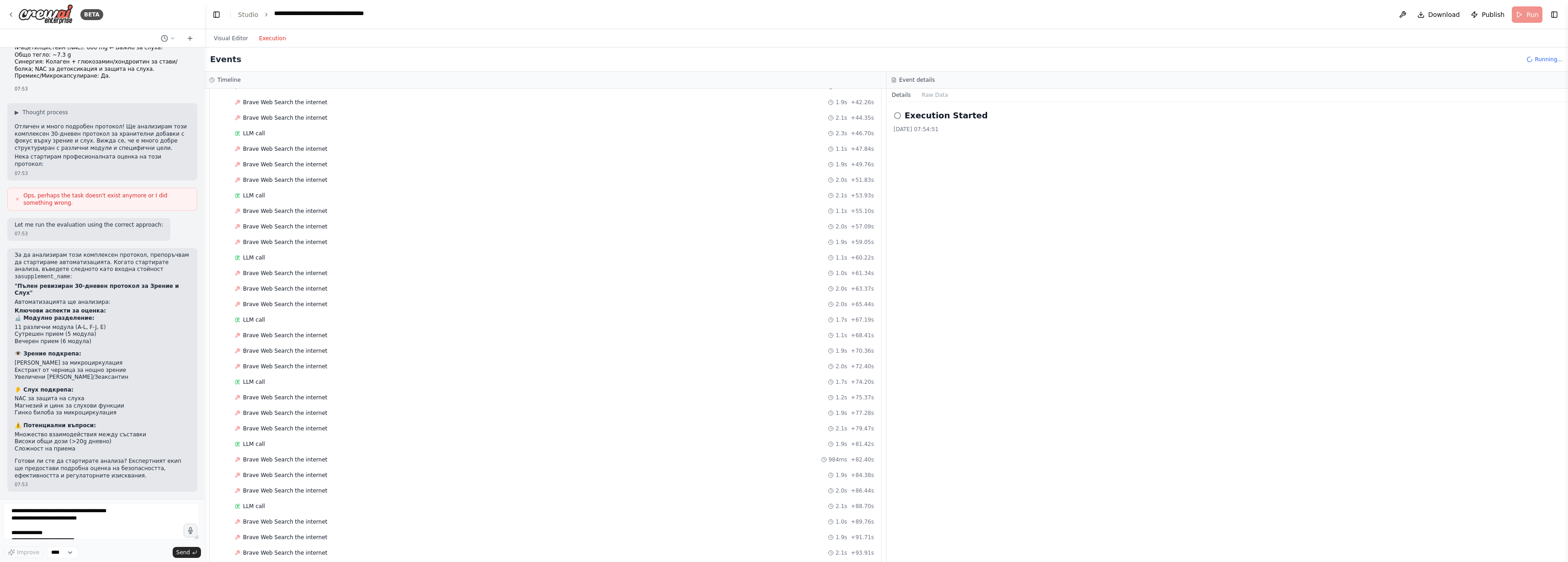
scroll to position [2053, 0]
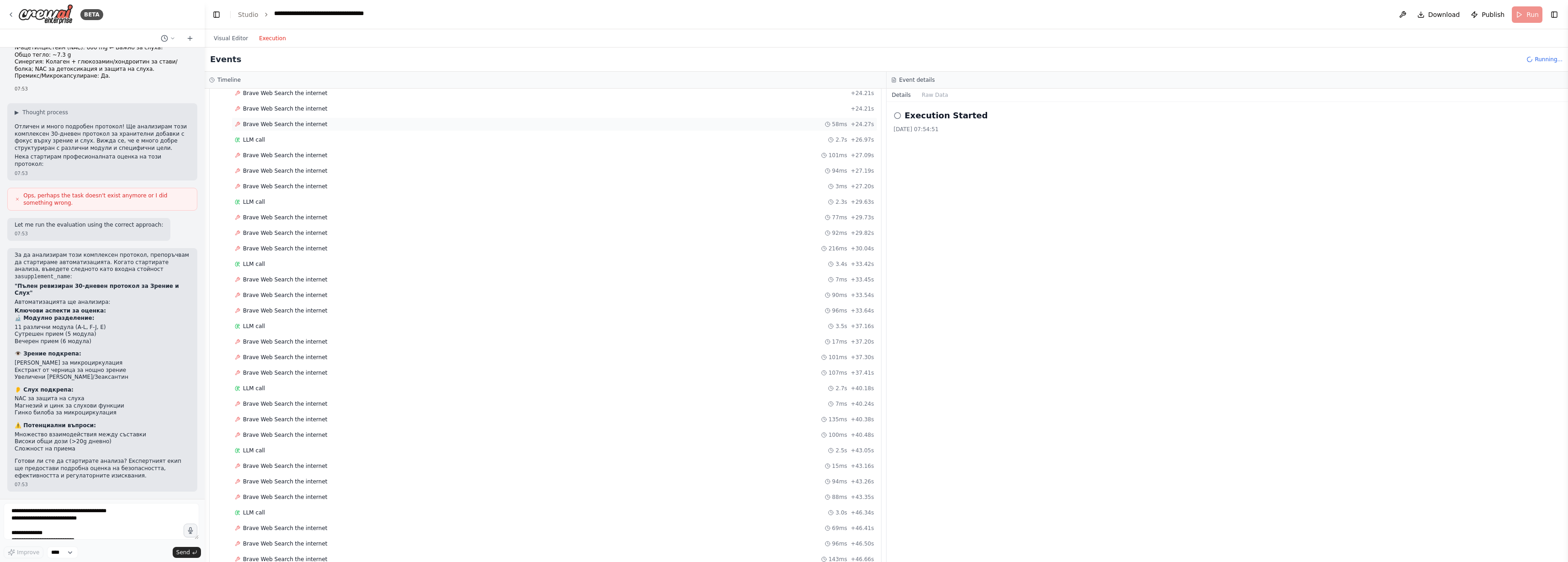
scroll to position [0, 0]
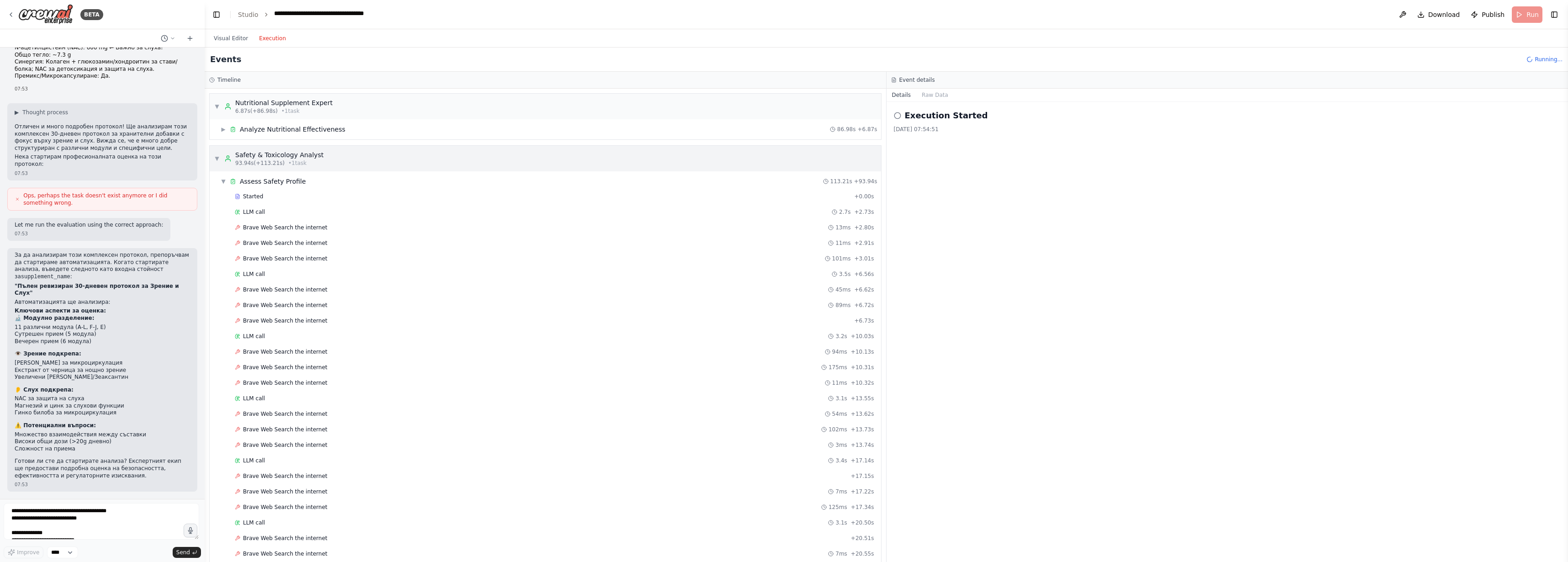
click at [220, 162] on span "▼" at bounding box center [217, 158] width 6 height 7
click at [226, 185] on span "▼" at bounding box center [223, 181] width 6 height 7
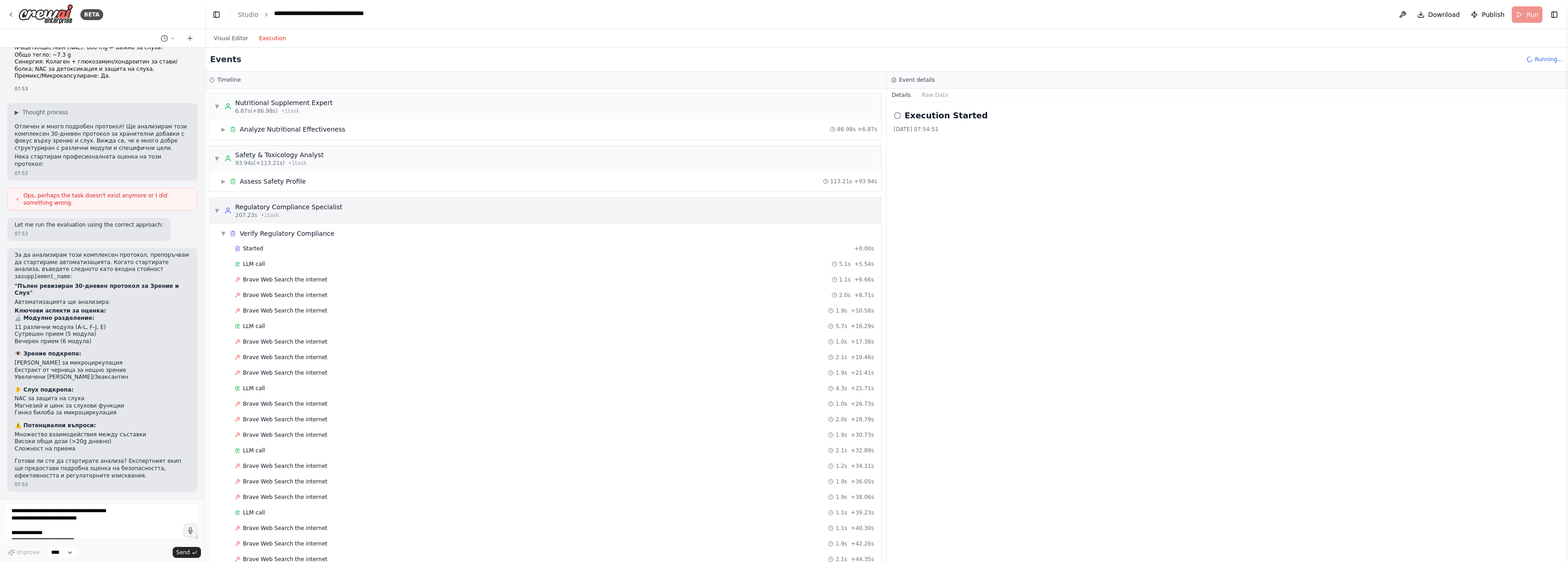
click at [220, 214] on span "▼" at bounding box center [217, 210] width 6 height 7
click at [220, 162] on span "▼" at bounding box center [217, 158] width 6 height 7
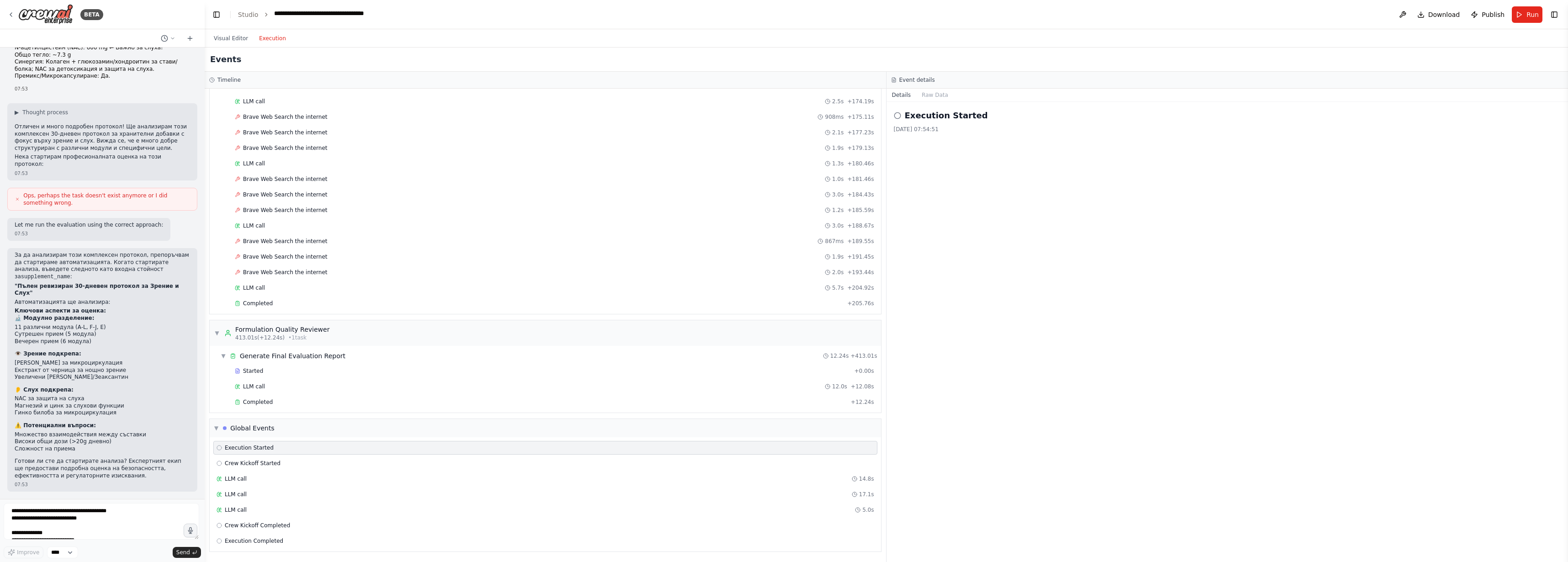
scroll to position [2025, 0]
click at [217, 424] on span "▼" at bounding box center [216, 427] width 4 height 7
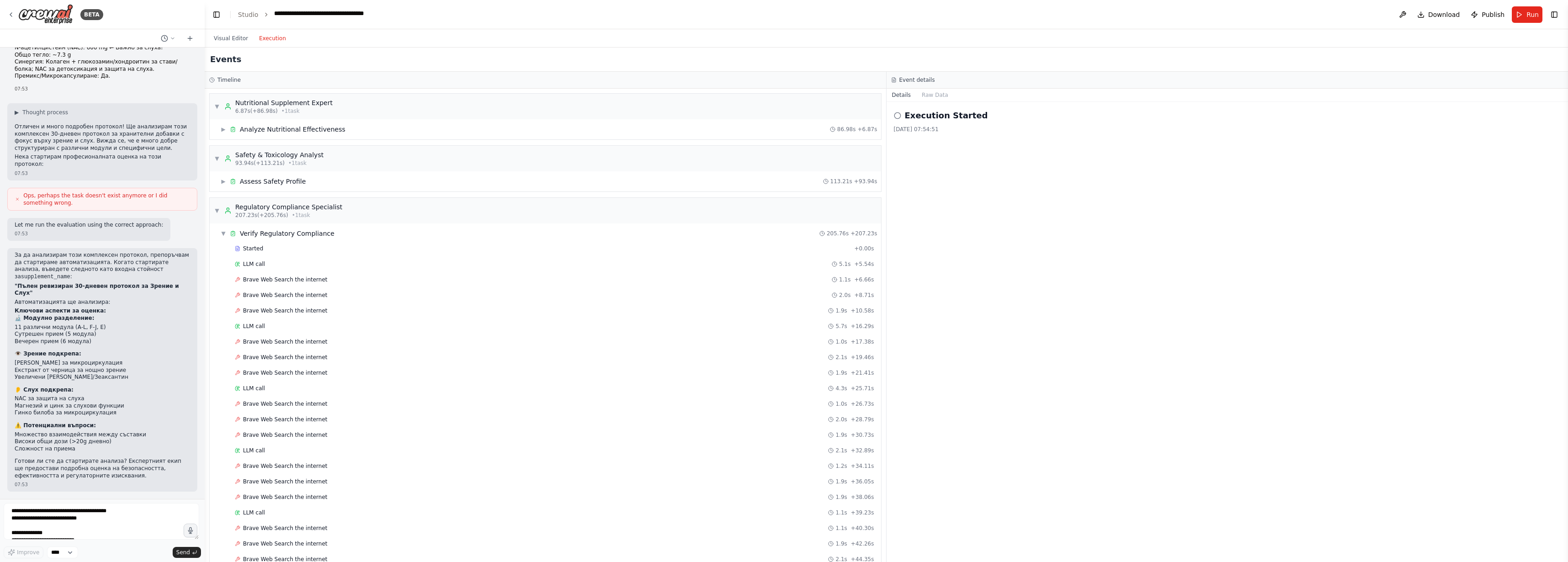
scroll to position [2711, 0]
click at [226, 133] on span "▶" at bounding box center [223, 129] width 6 height 7
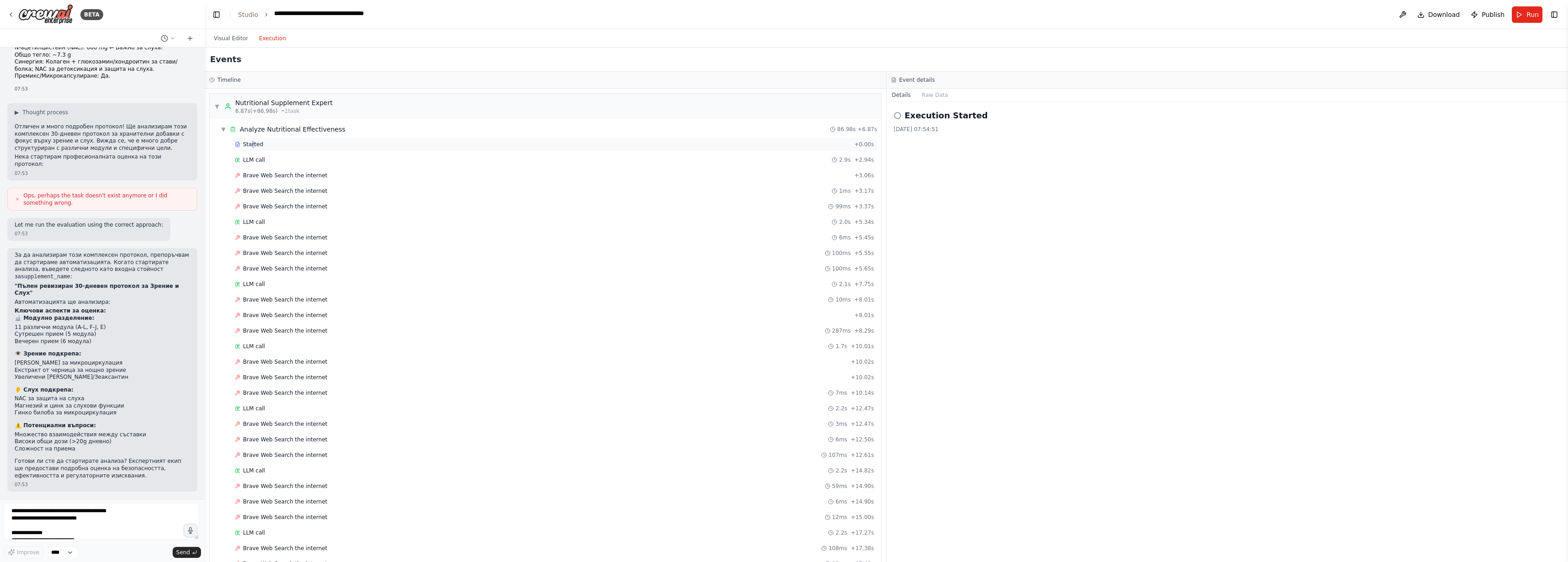
click at [260, 148] on span "Started" at bounding box center [253, 144] width 20 height 7
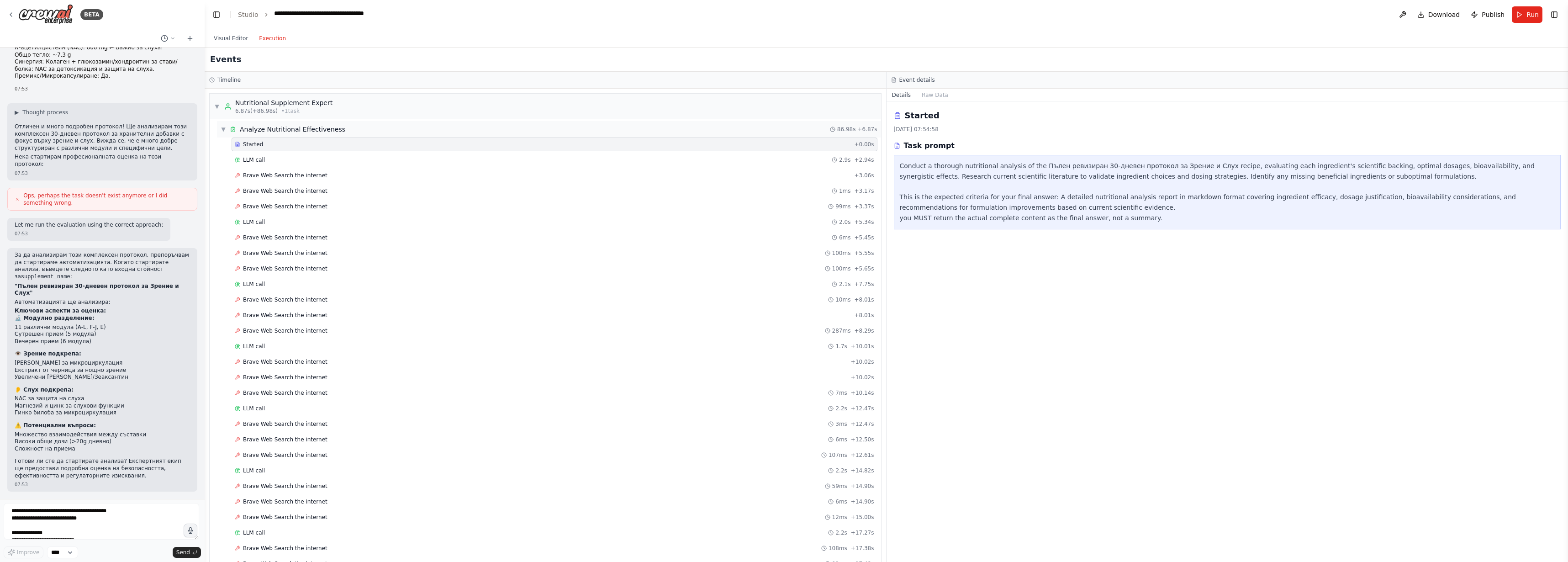
click at [226, 133] on span "▼" at bounding box center [223, 129] width 6 height 7
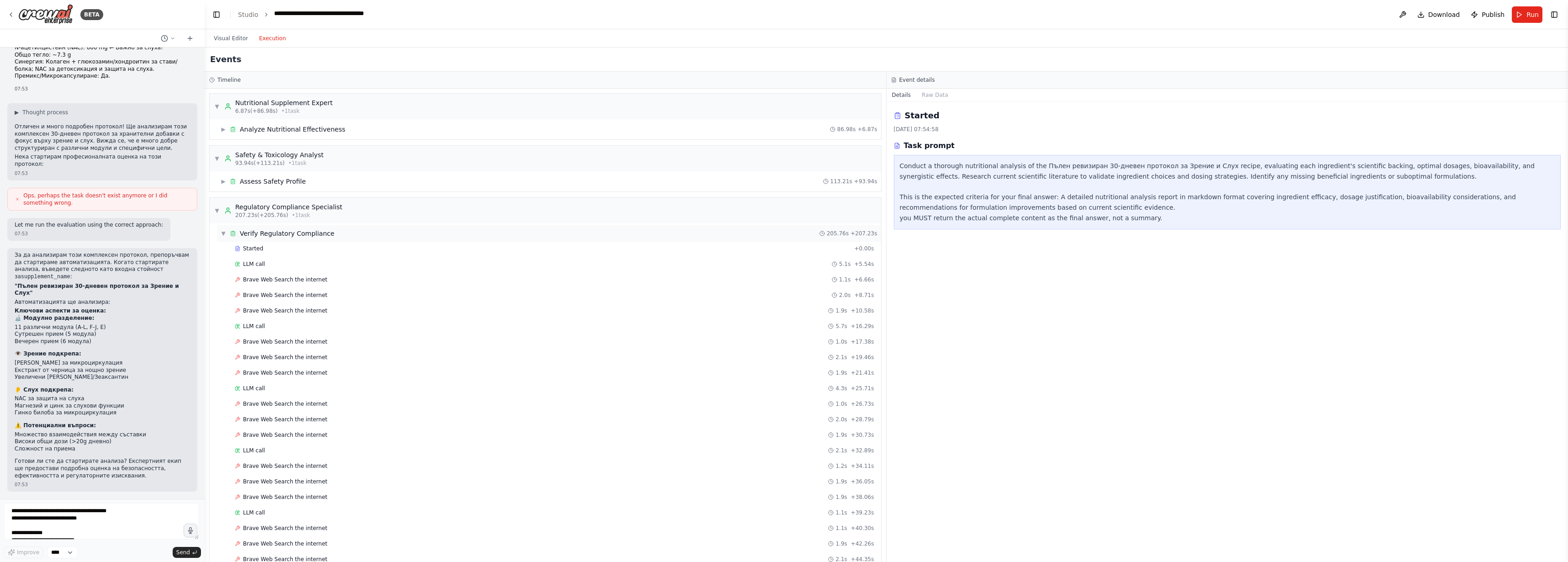
click at [226, 237] on span "▼" at bounding box center [223, 233] width 6 height 7
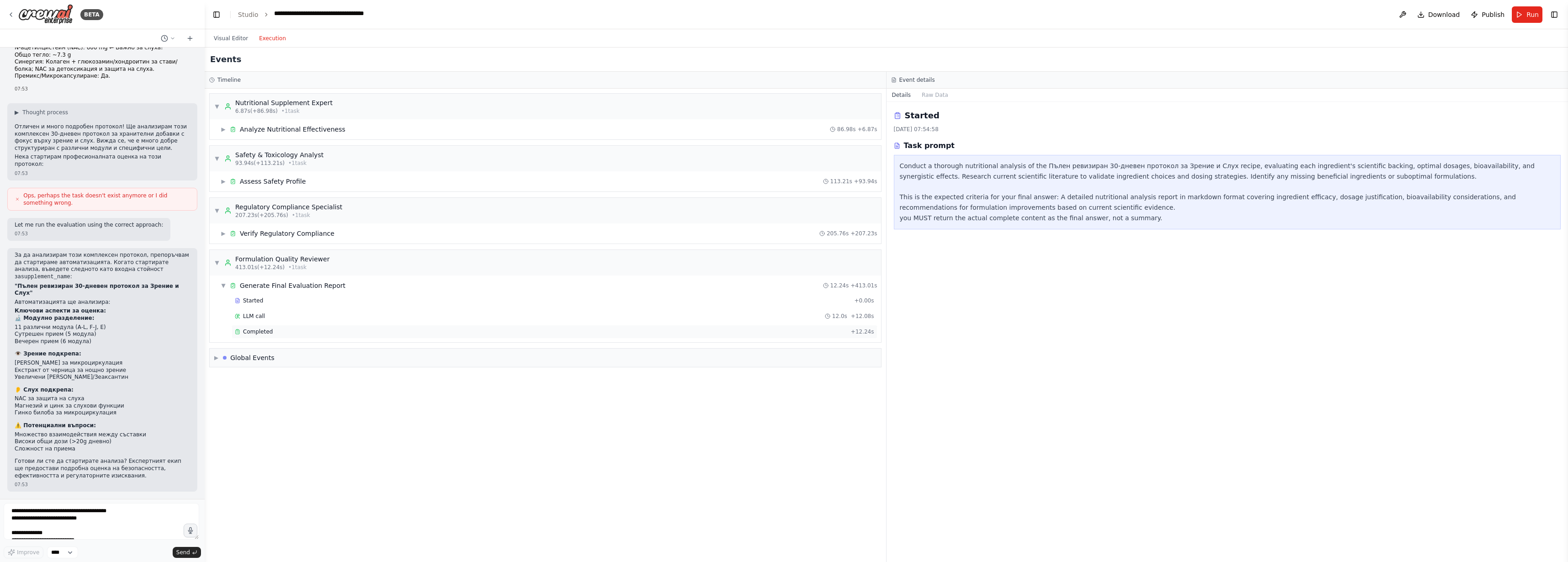
click at [265, 336] on span "Completed" at bounding box center [258, 331] width 30 height 7
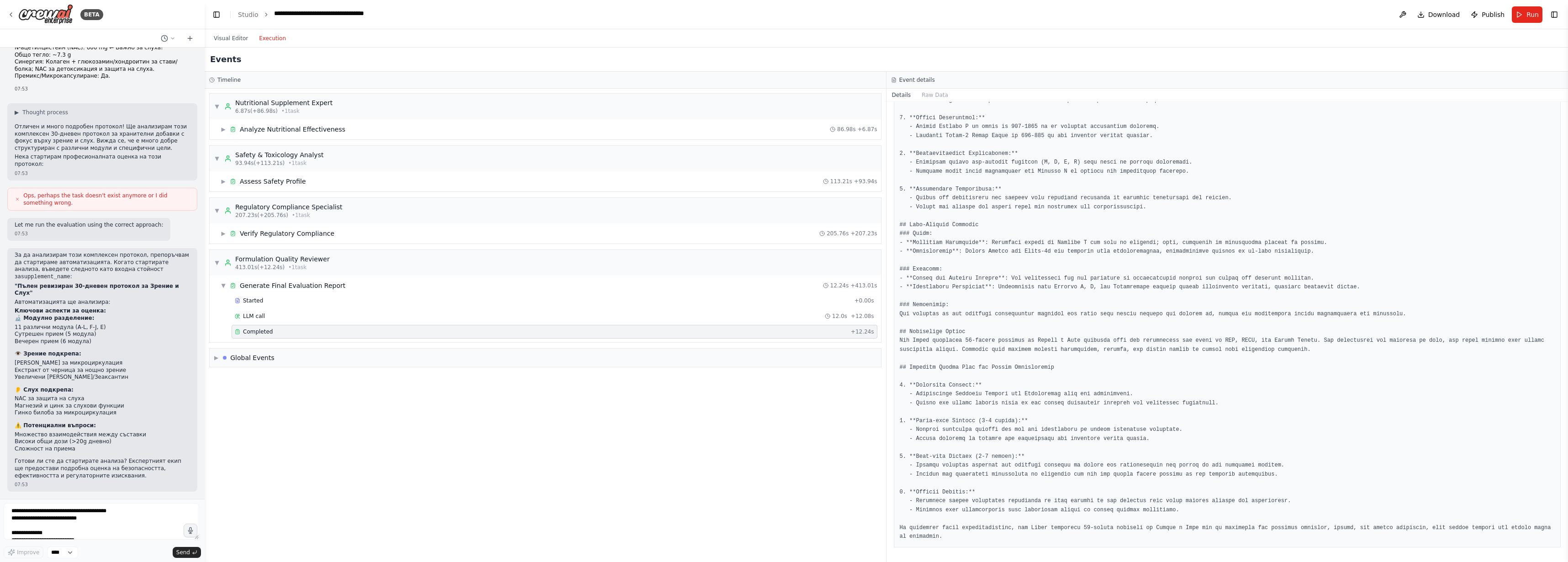
scroll to position [422, 0]
click at [226, 237] on span "▶" at bounding box center [223, 233] width 6 height 7
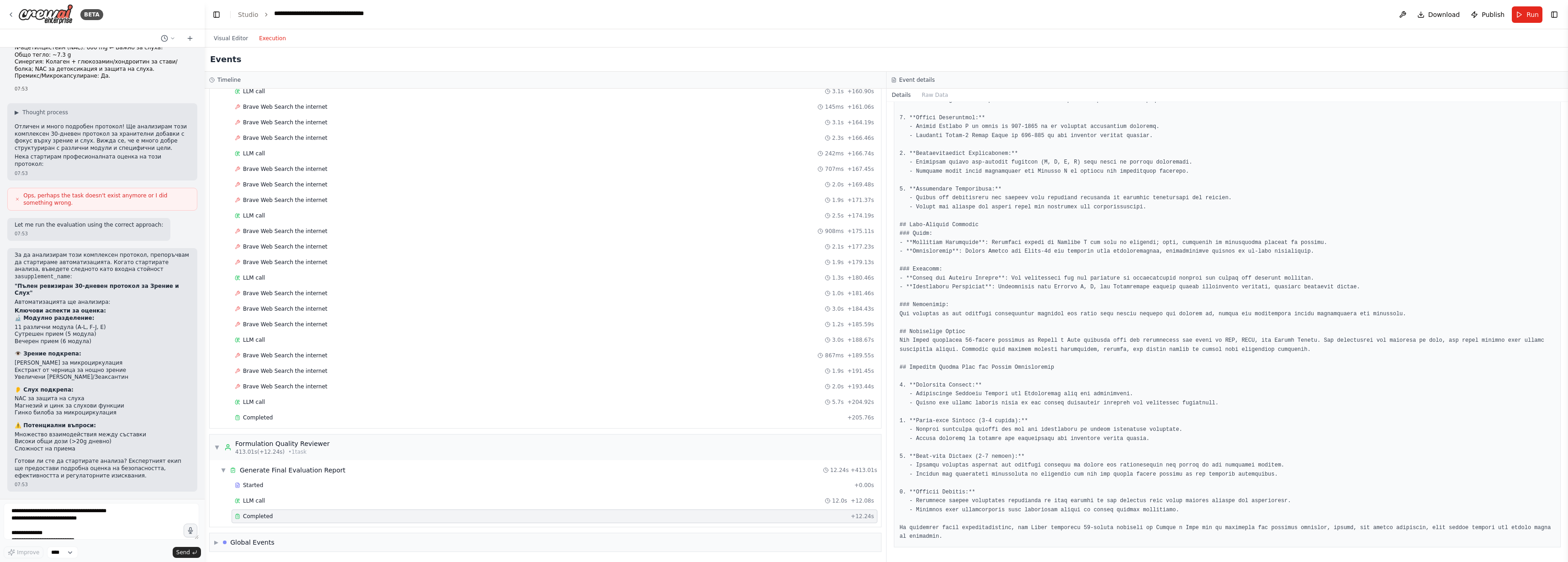
scroll to position [1884, 0]
